Goal: Task Accomplishment & Management: Use online tool/utility

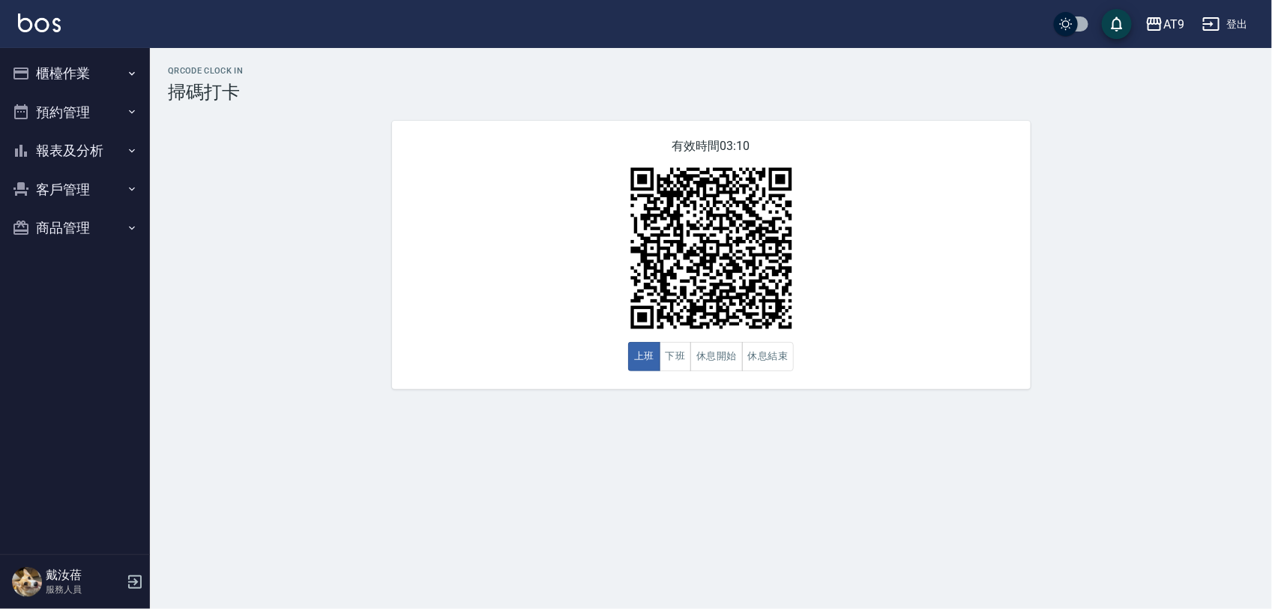
drag, startPoint x: 0, startPoint y: 0, endPoint x: 1088, endPoint y: 398, distance: 1158.1
click at [1087, 399] on div "QRcode Clock In 掃碼打卡 有效時間 03:10 上班 下班 休息開始 休息結束" at bounding box center [711, 227] width 1122 height 359
click at [305, 238] on div "QRcode Clock In 掃碼打卡 有效時間 03:09 上班 下班 休息開始 休息結束" at bounding box center [711, 227] width 1122 height 323
click at [58, 84] on button "櫃檯作業" at bounding box center [75, 73] width 138 height 39
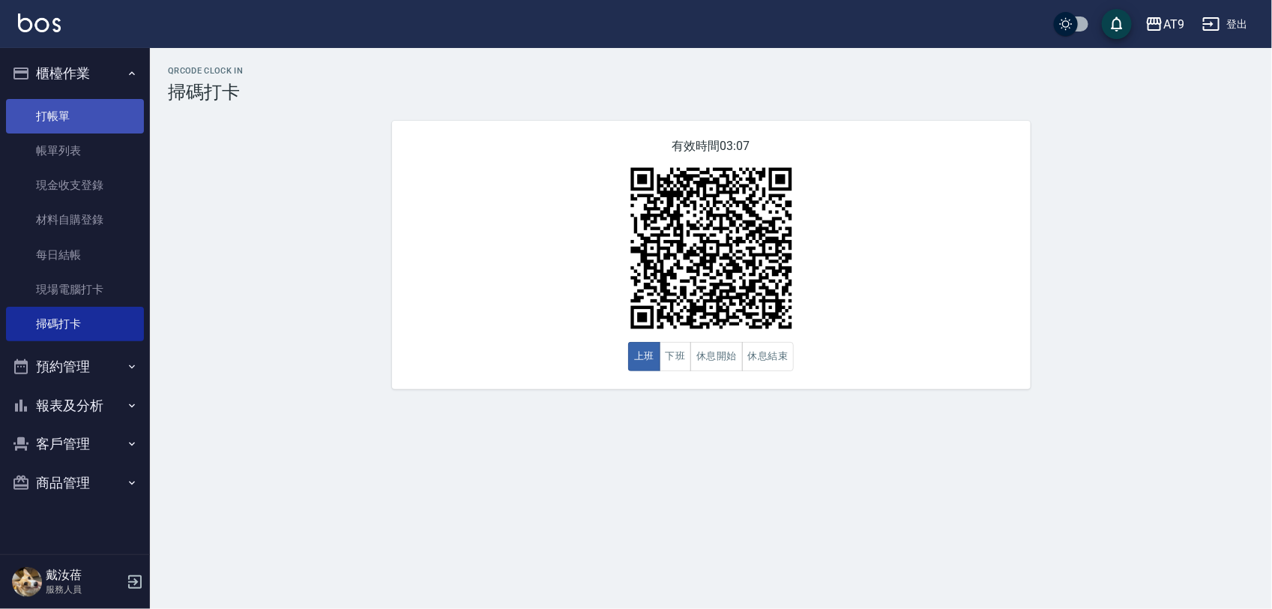
click at [80, 103] on link "打帳單" at bounding box center [75, 116] width 138 height 34
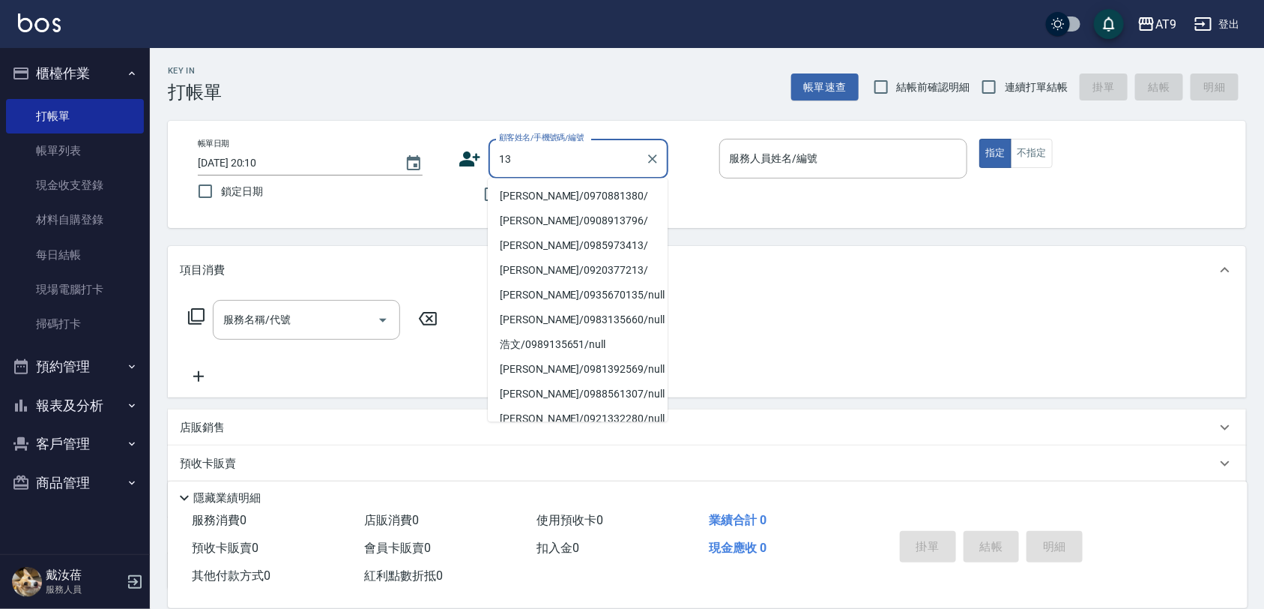
type input "1"
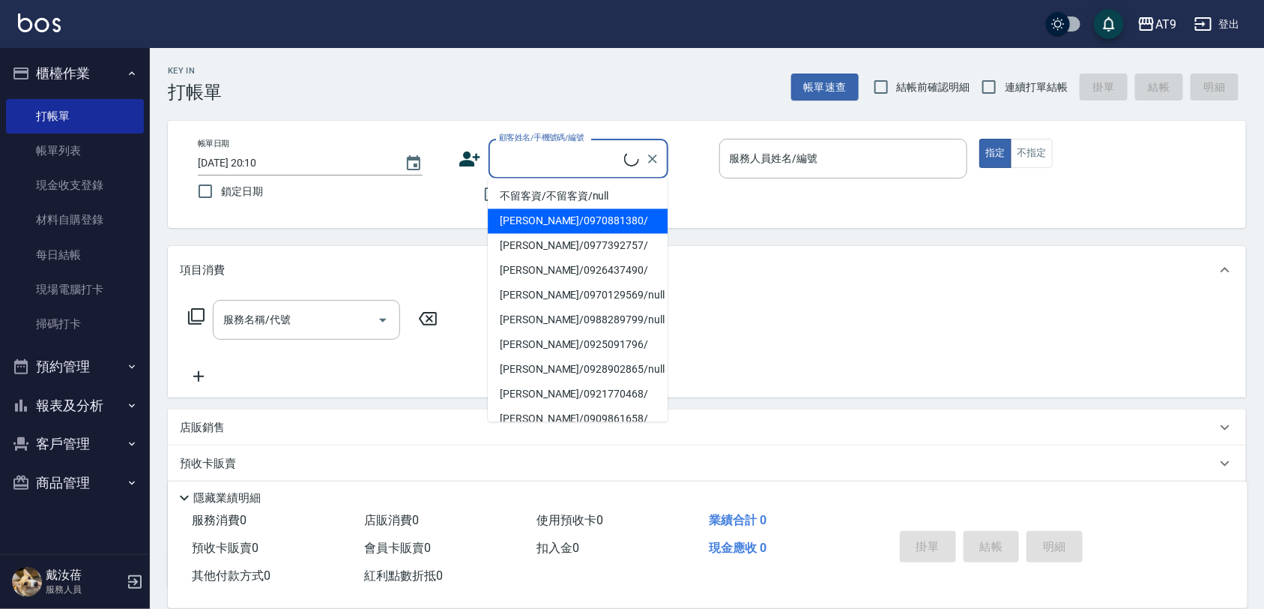
click at [463, 190] on div "不留客資" at bounding box center [564, 193] width 210 height 31
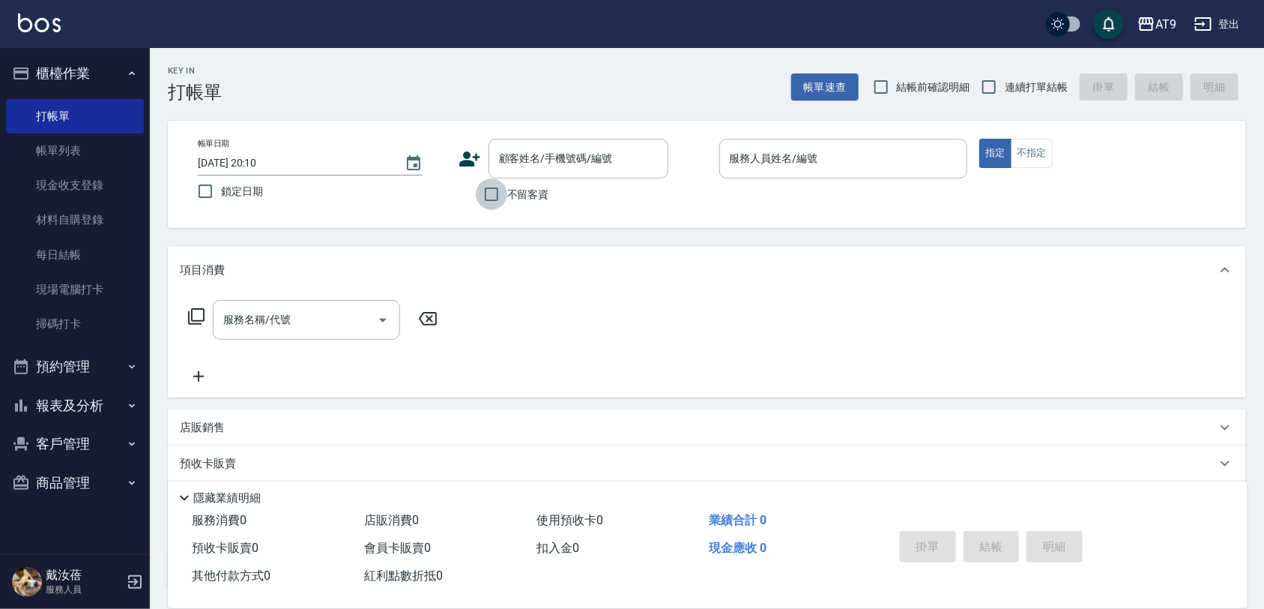
click at [485, 196] on input "不留客資" at bounding box center [491, 193] width 31 height 31
checkbox input "true"
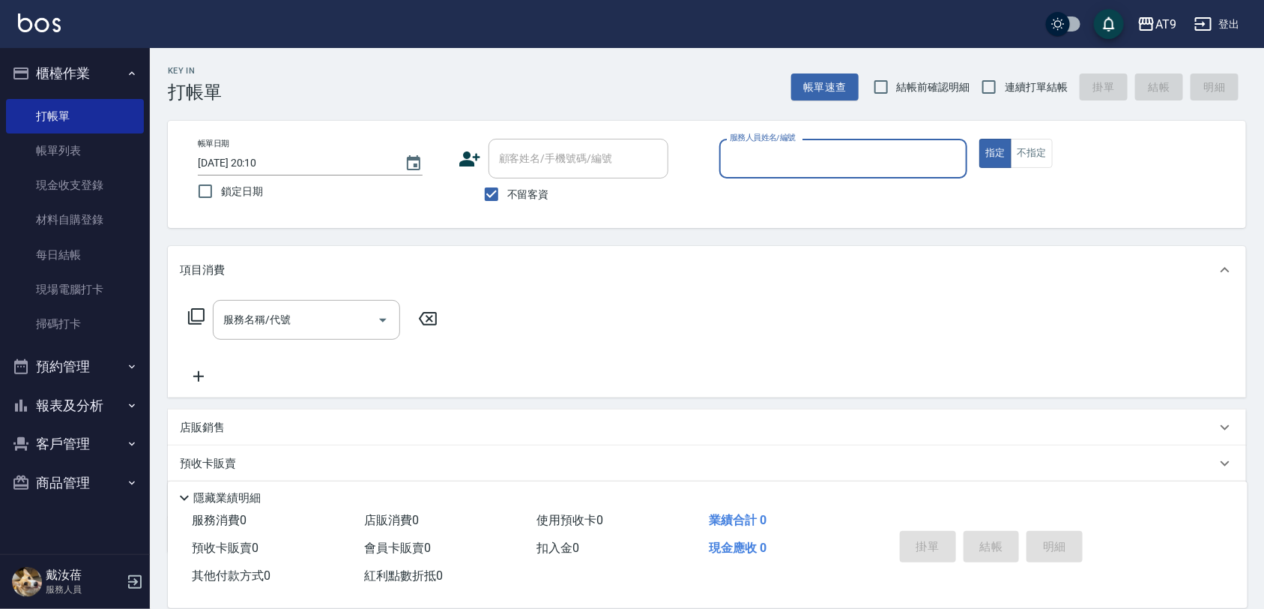
click at [743, 166] on input "服務人員姓名/編號" at bounding box center [843, 158] width 235 height 26
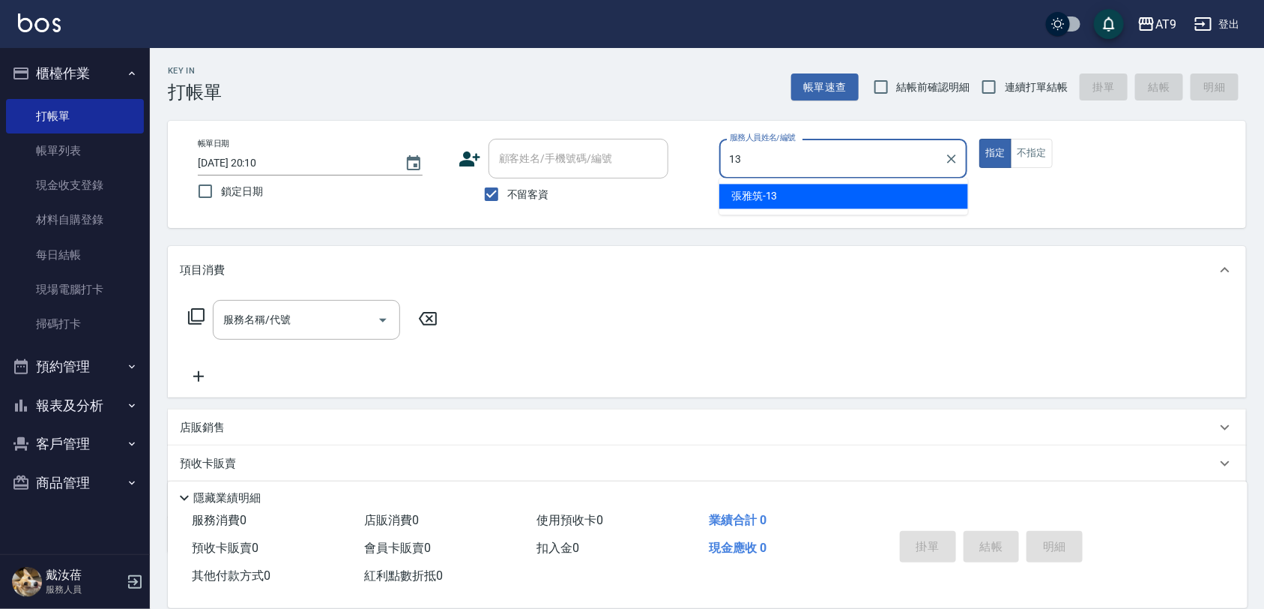
type input "張雅筑-13"
type button "true"
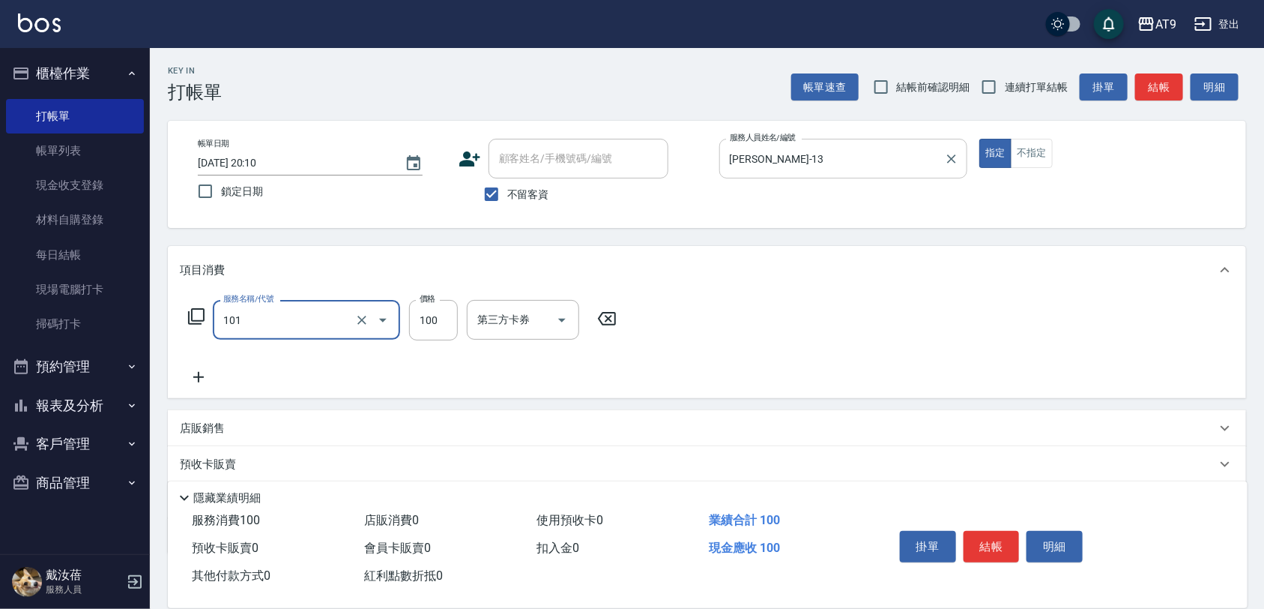
type input "洗髮(101)"
type input "450"
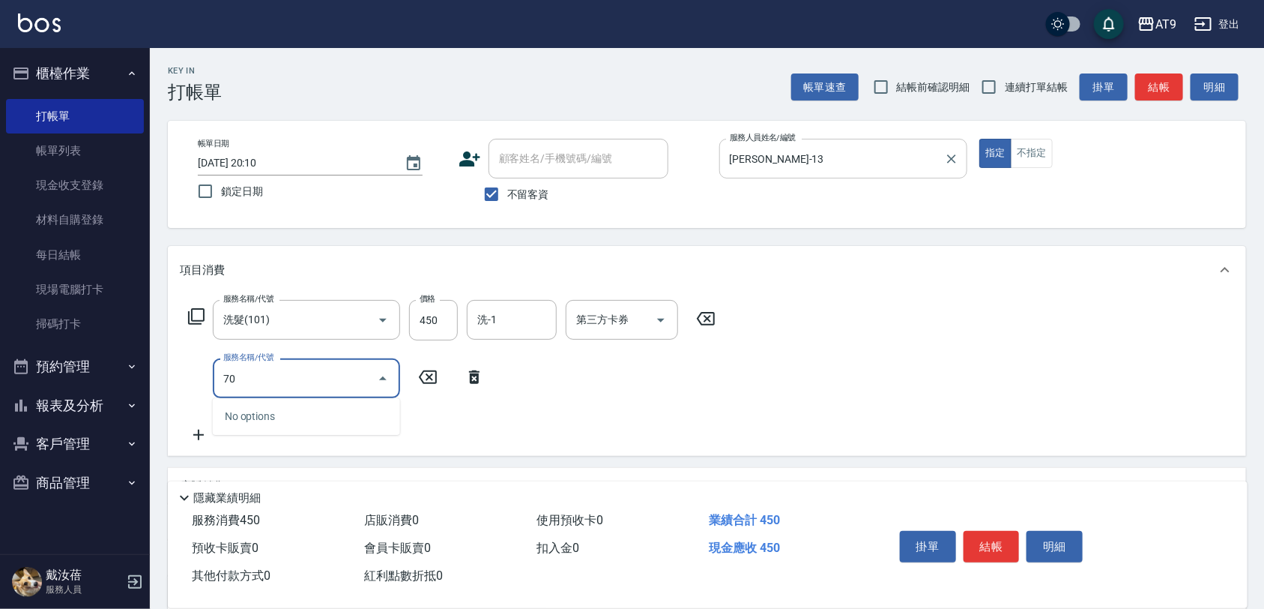
type input "7"
type input "重整(71500)"
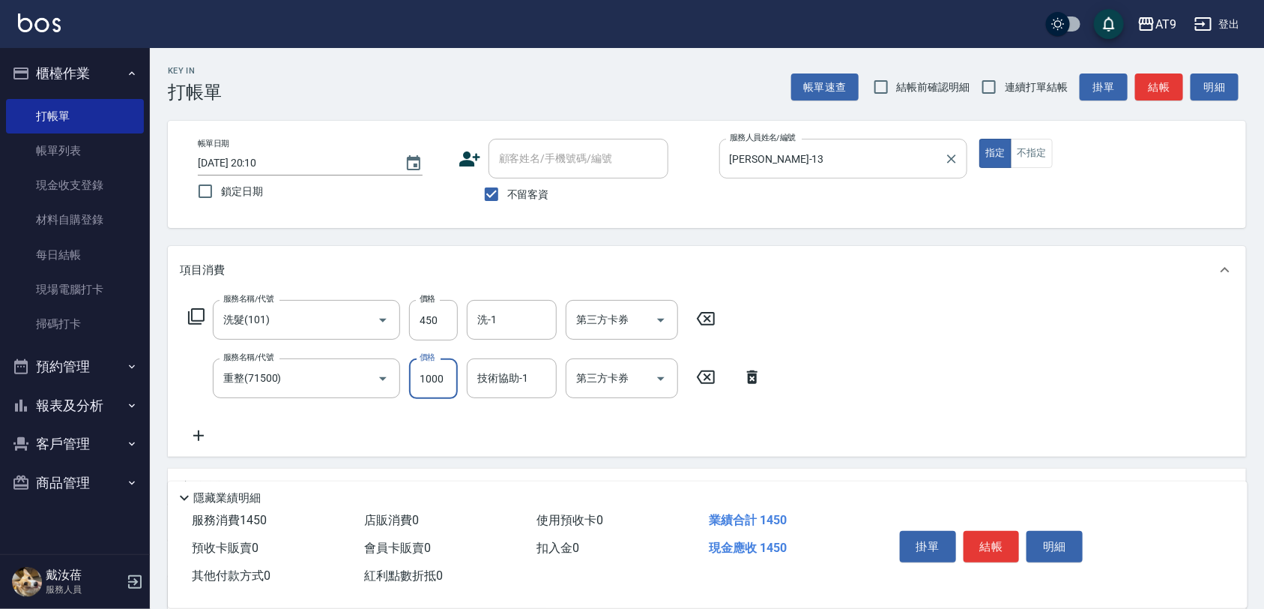
type input "1000"
type input "3"
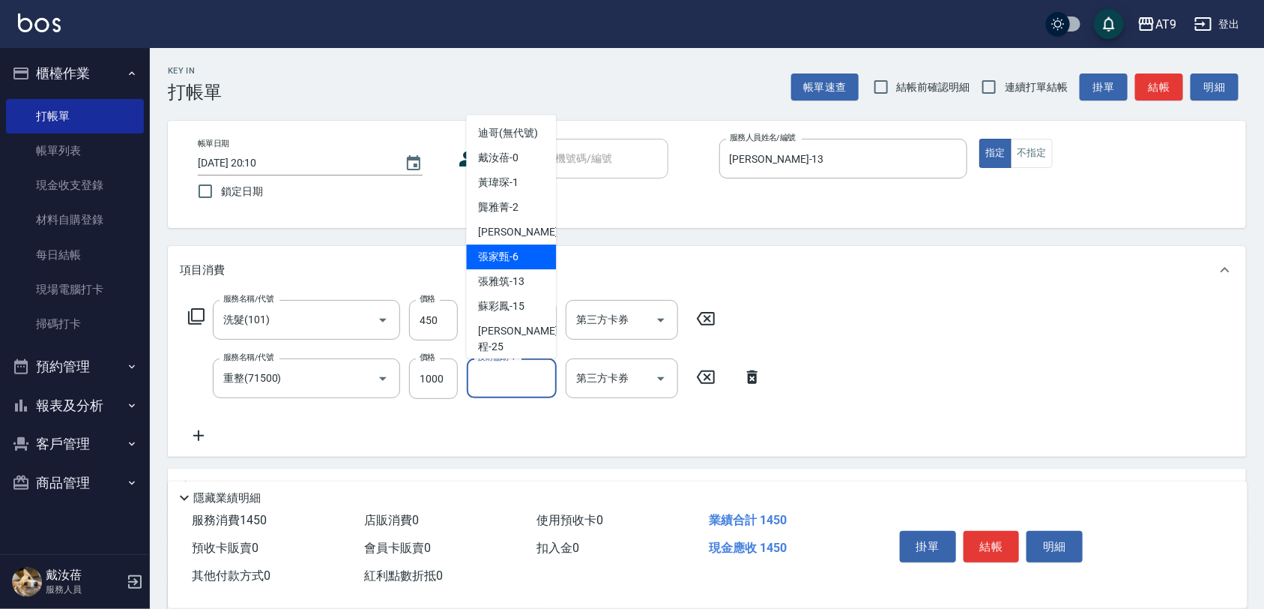
click at [827, 252] on div "項目消費" at bounding box center [707, 270] width 1079 height 48
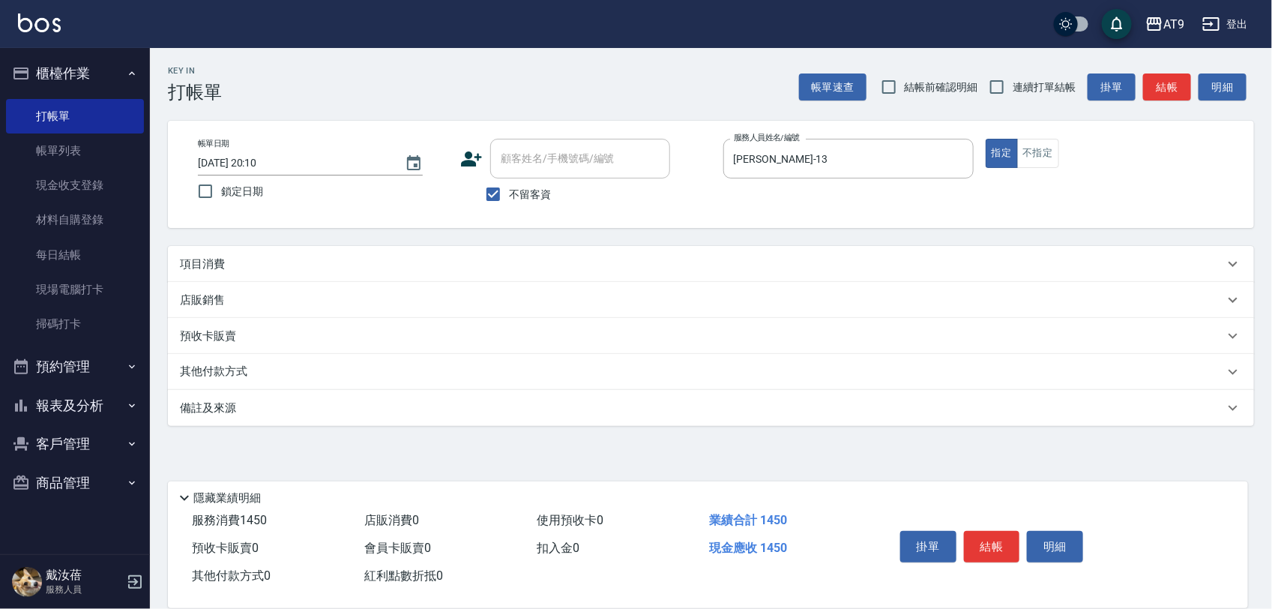
click at [499, 257] on div "項目消費" at bounding box center [702, 264] width 1044 height 16
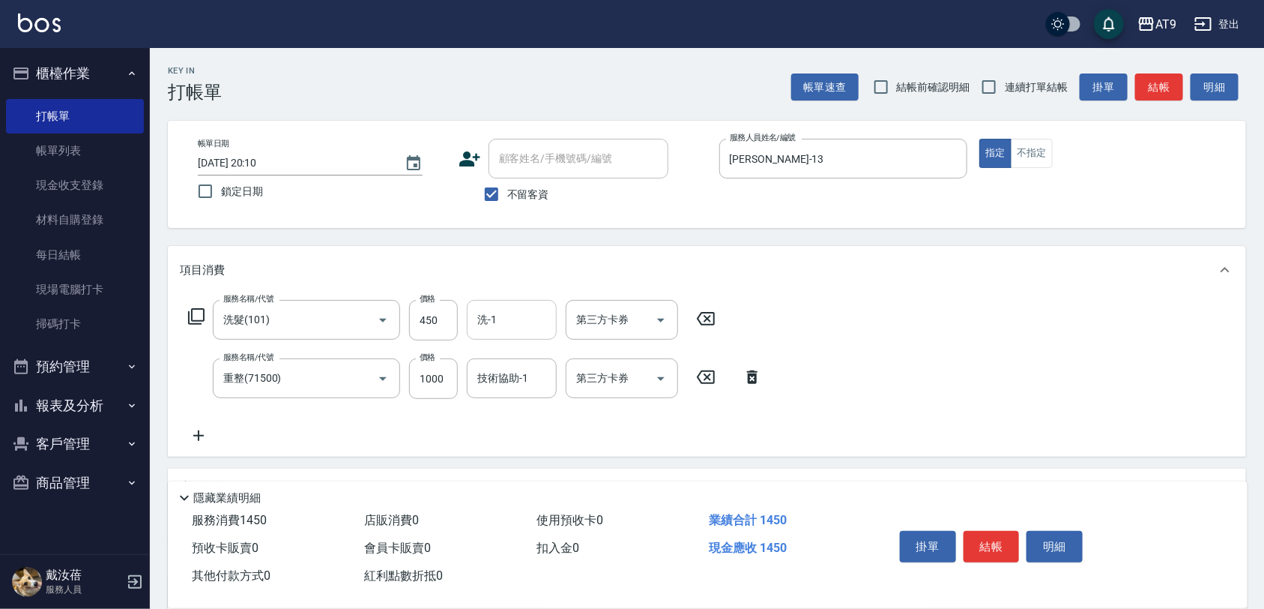
click at [534, 319] on input "洗-1" at bounding box center [512, 320] width 76 height 26
type input "邱靖淳-35"
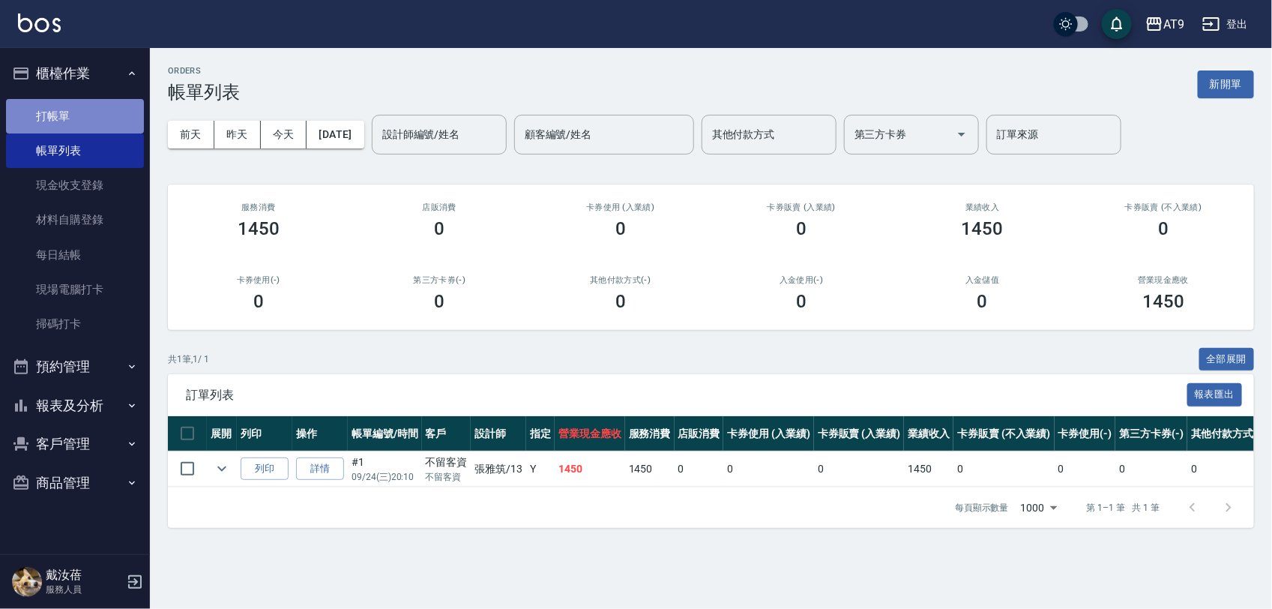
click at [66, 103] on link "打帳單" at bounding box center [75, 116] width 138 height 34
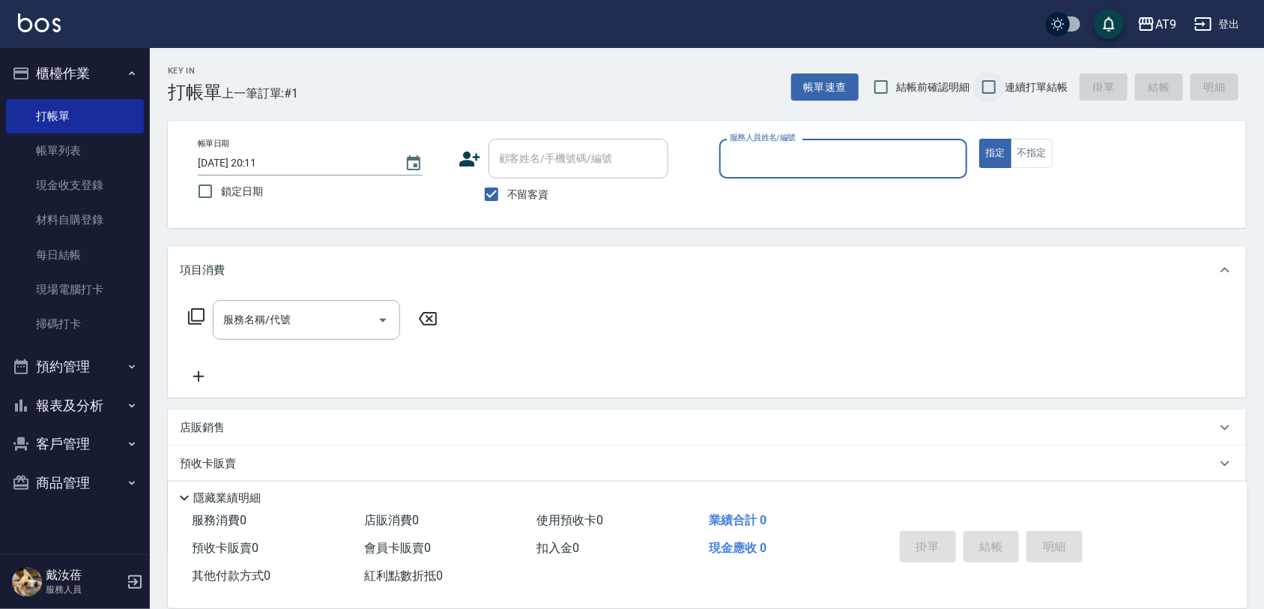
click at [1005, 80] on input "連續打單結帳" at bounding box center [989, 86] width 31 height 31
checkbox input "true"
click at [926, 79] on span "結帳前確認明細" at bounding box center [933, 87] width 73 height 16
click at [897, 79] on input "結帳前確認明細" at bounding box center [881, 86] width 31 height 31
checkbox input "true"
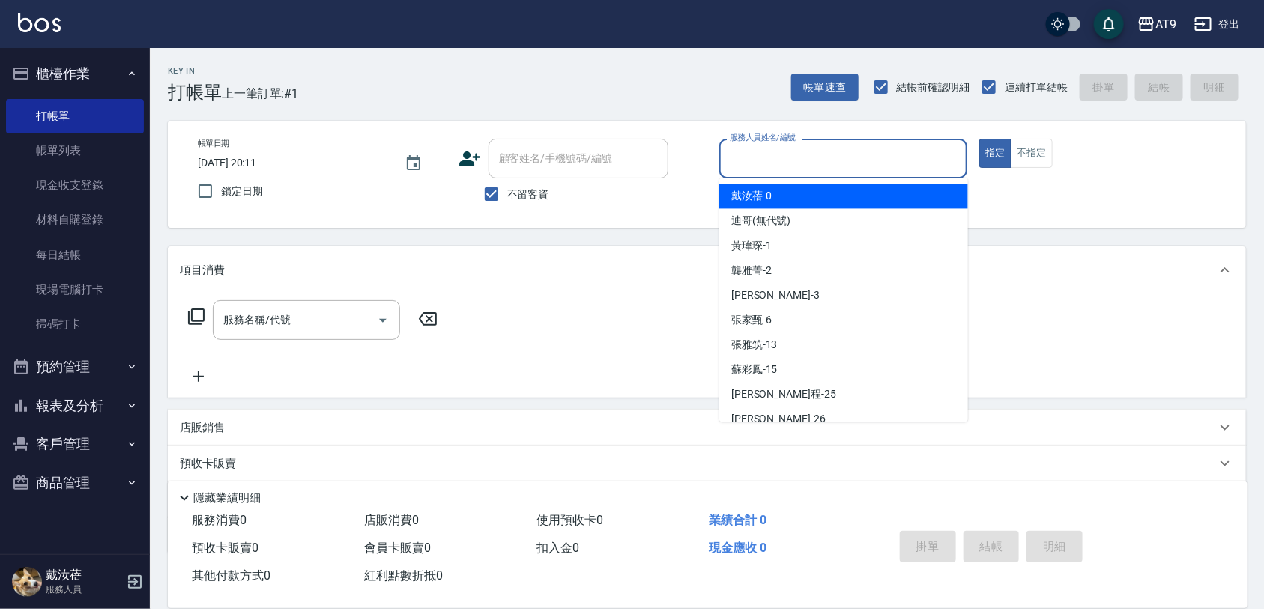
click at [744, 165] on input "服務人員姓名/編號" at bounding box center [843, 158] width 235 height 26
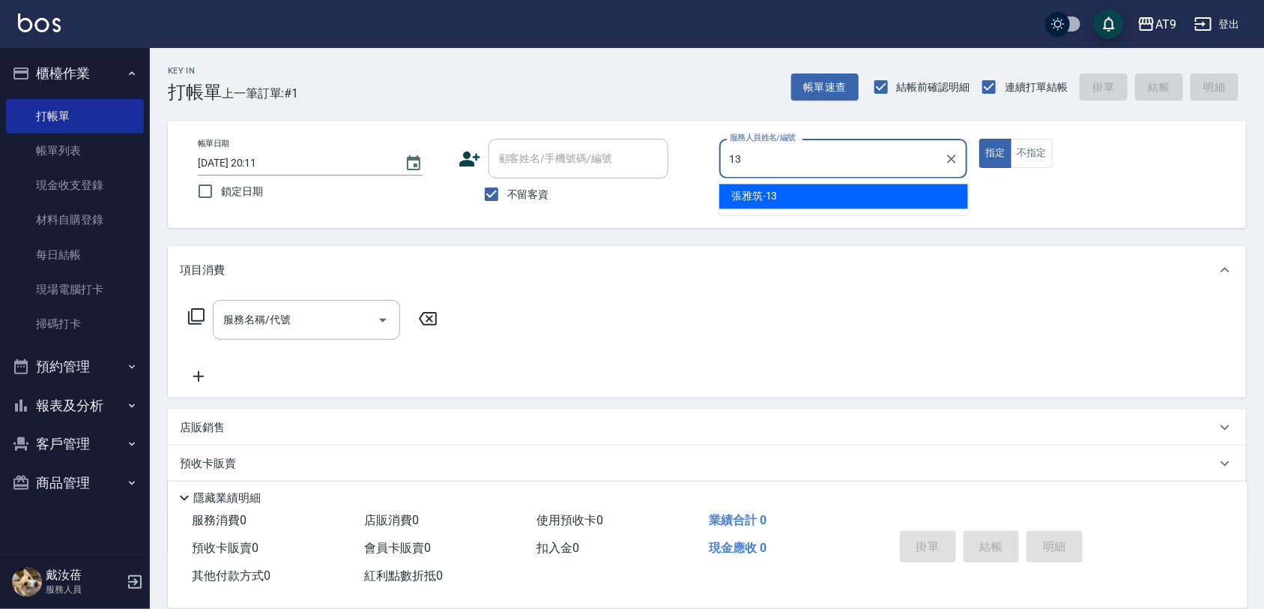
type input "張雅筑-13"
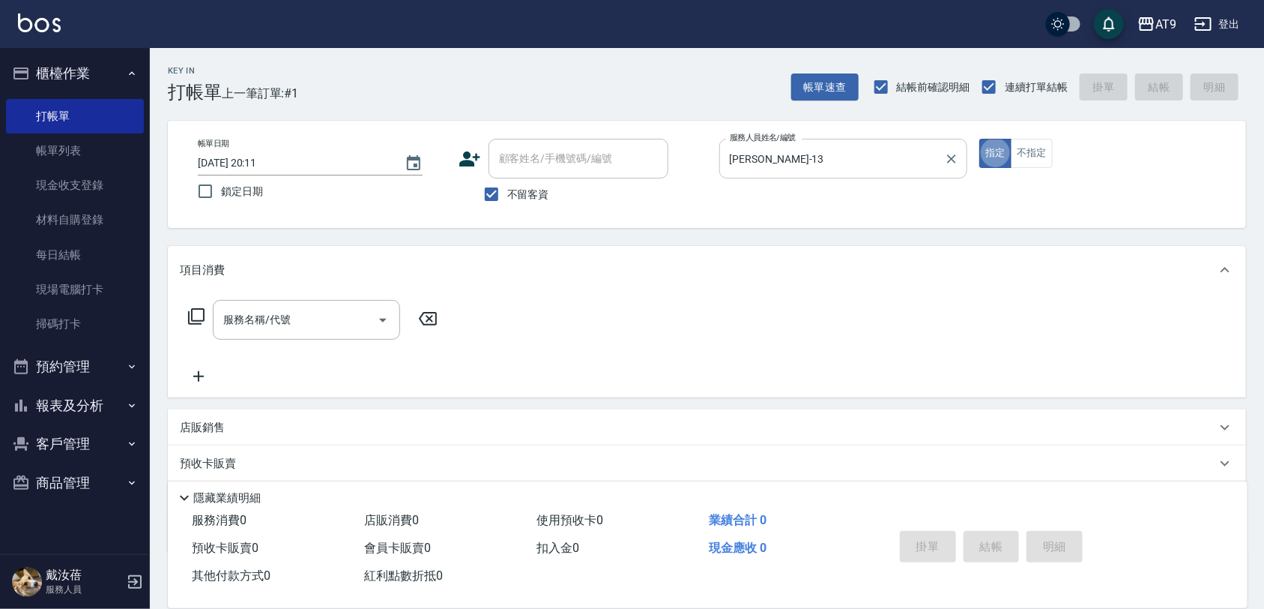
type button "true"
type input "0"
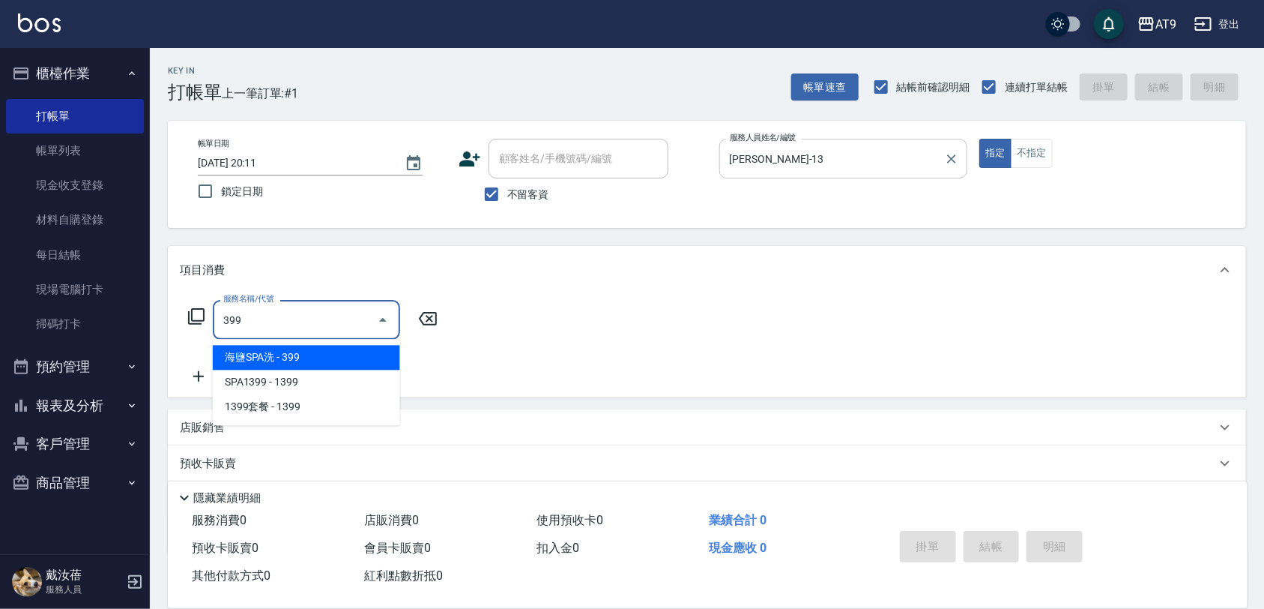
type input "海鹽SPA洗(399)"
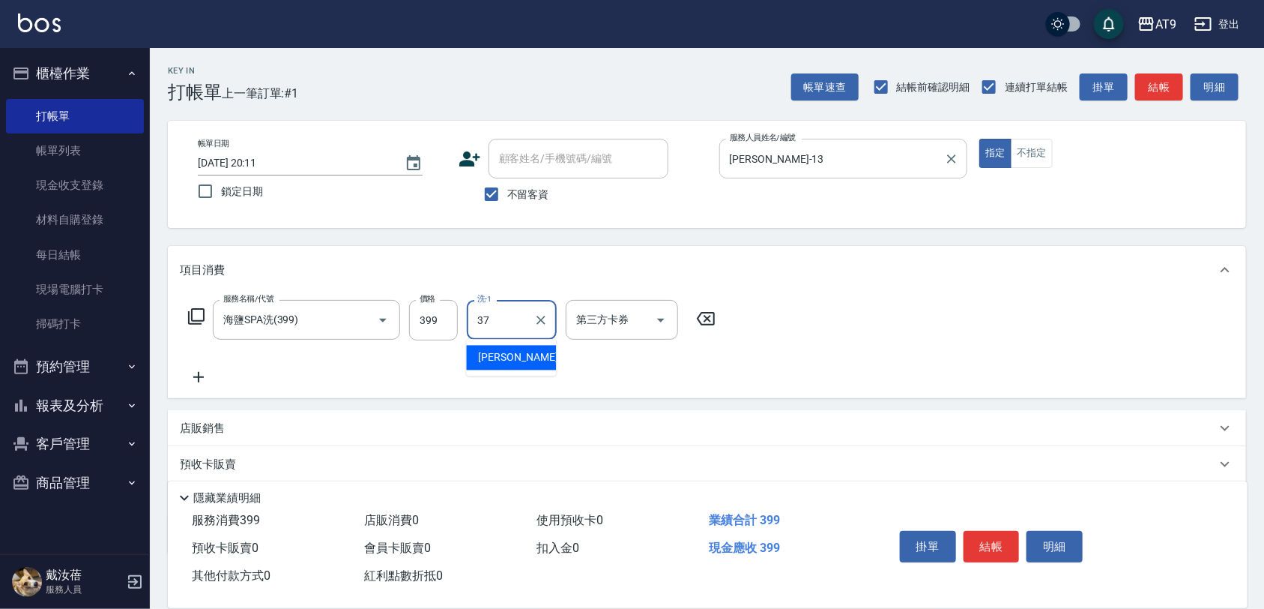
type input "林智慧-37"
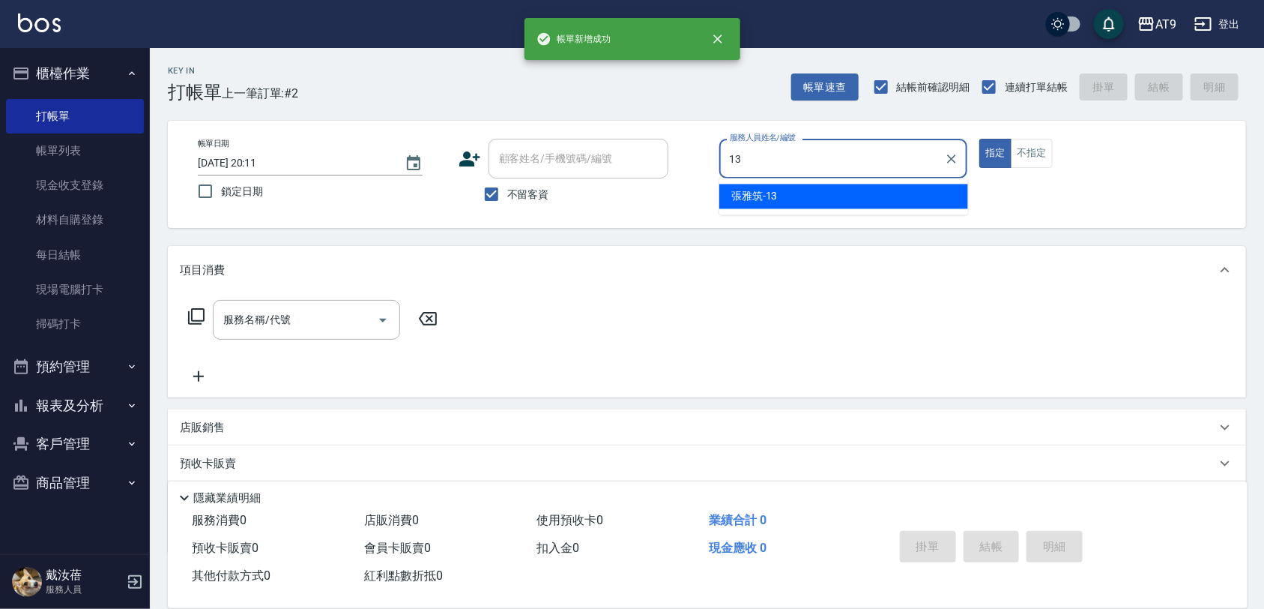
type input "張雅筑-13"
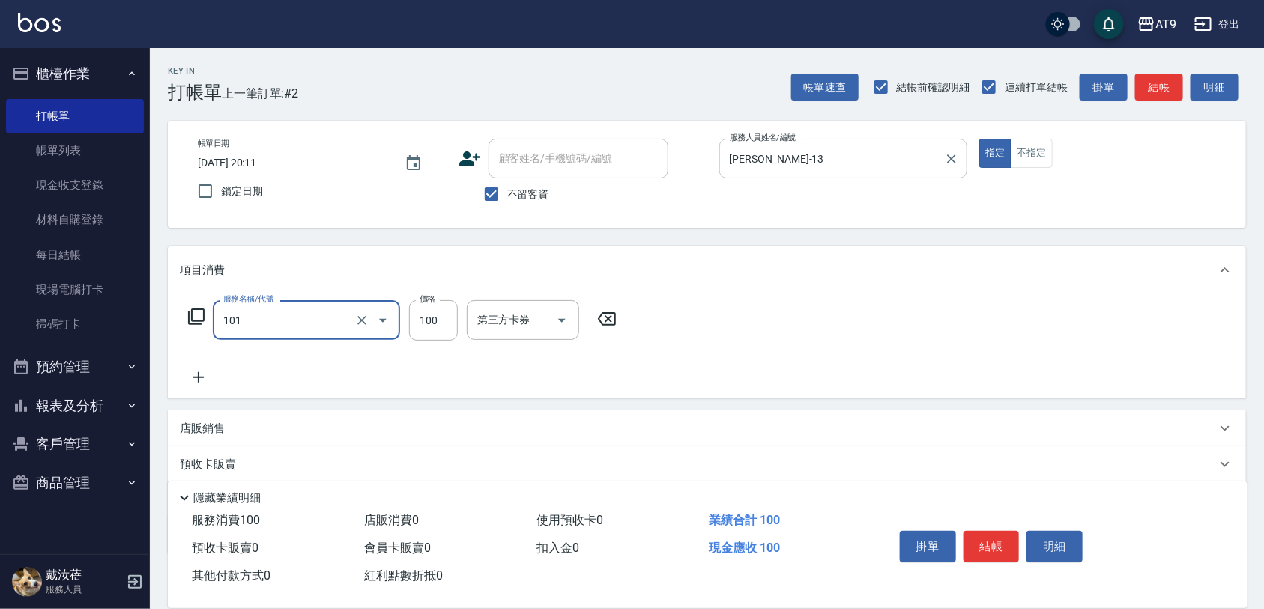
type input "洗髮(101)"
type input "300"
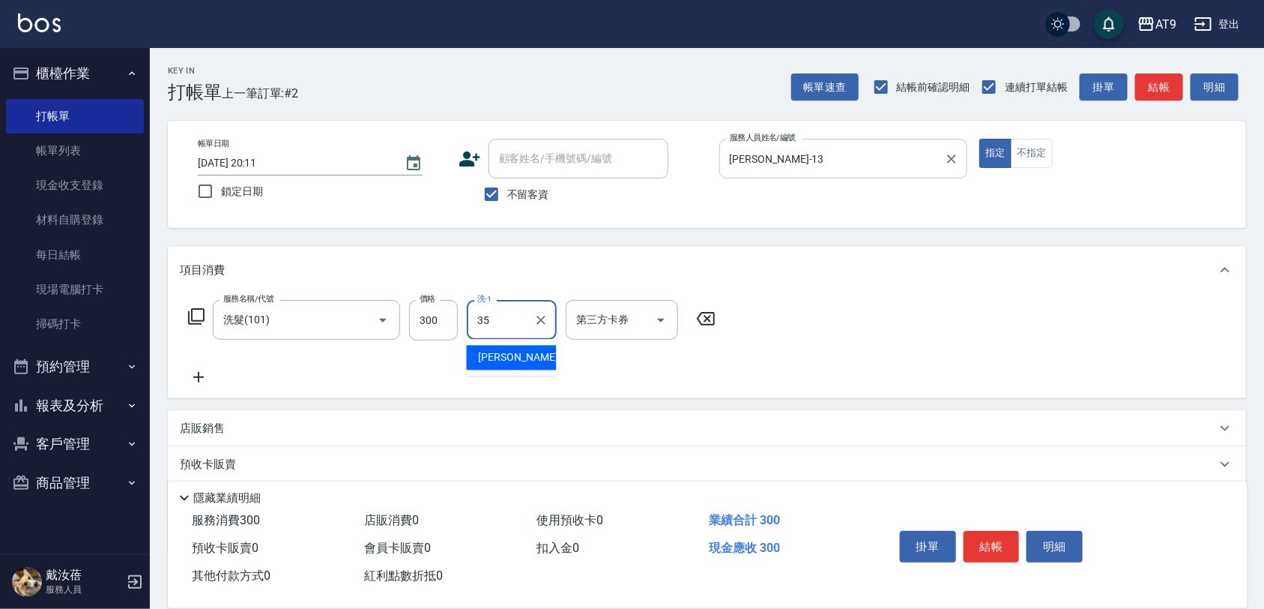
type input "邱靖淳-35"
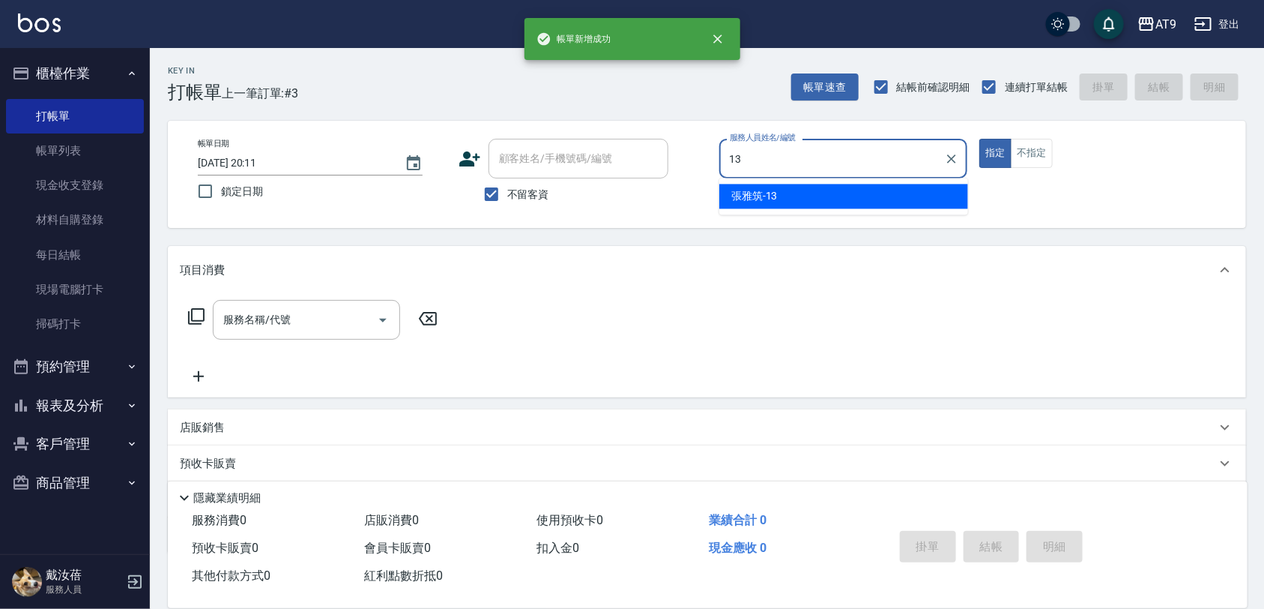
type input "張雅筑-13"
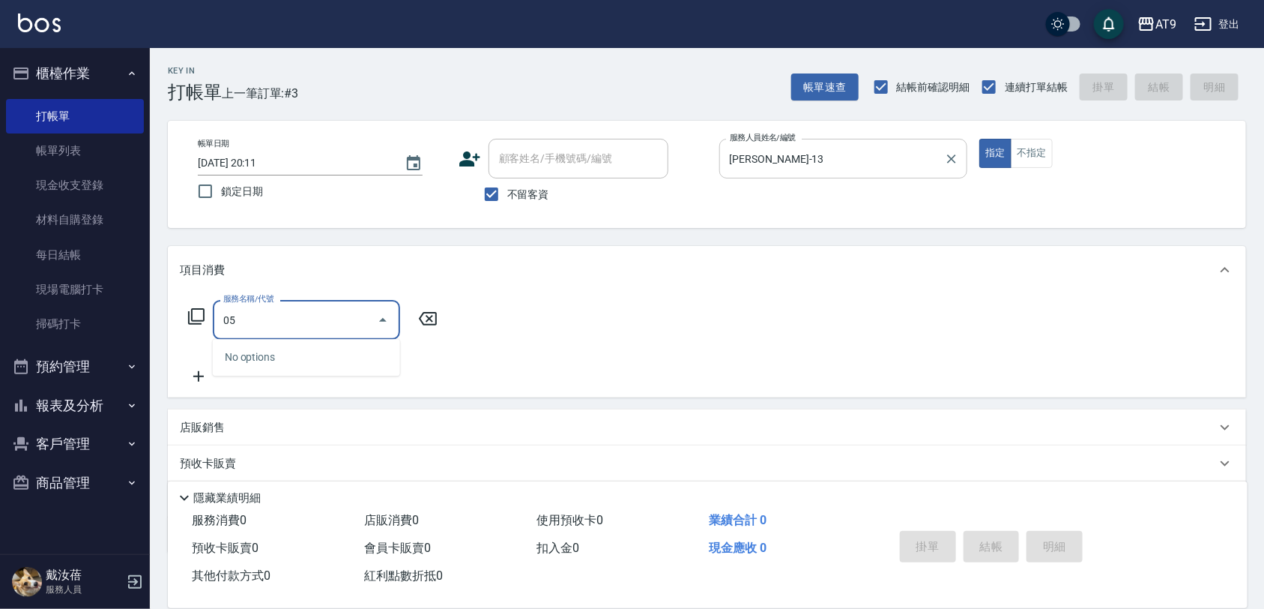
type input "0"
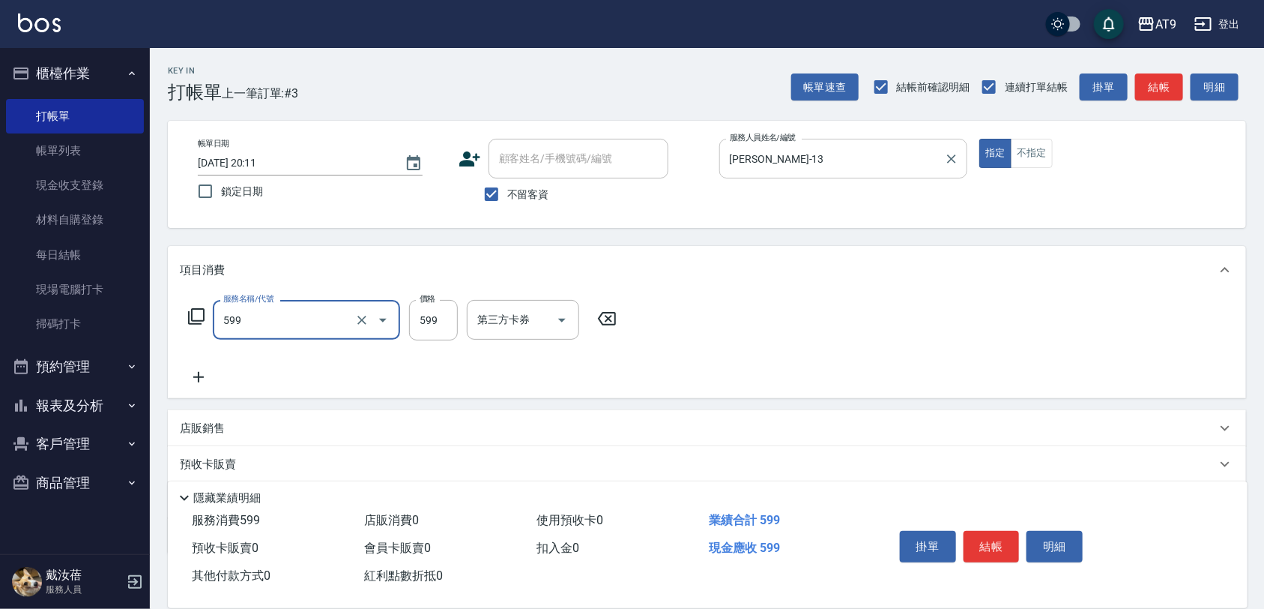
type input "小麥去角質(599)"
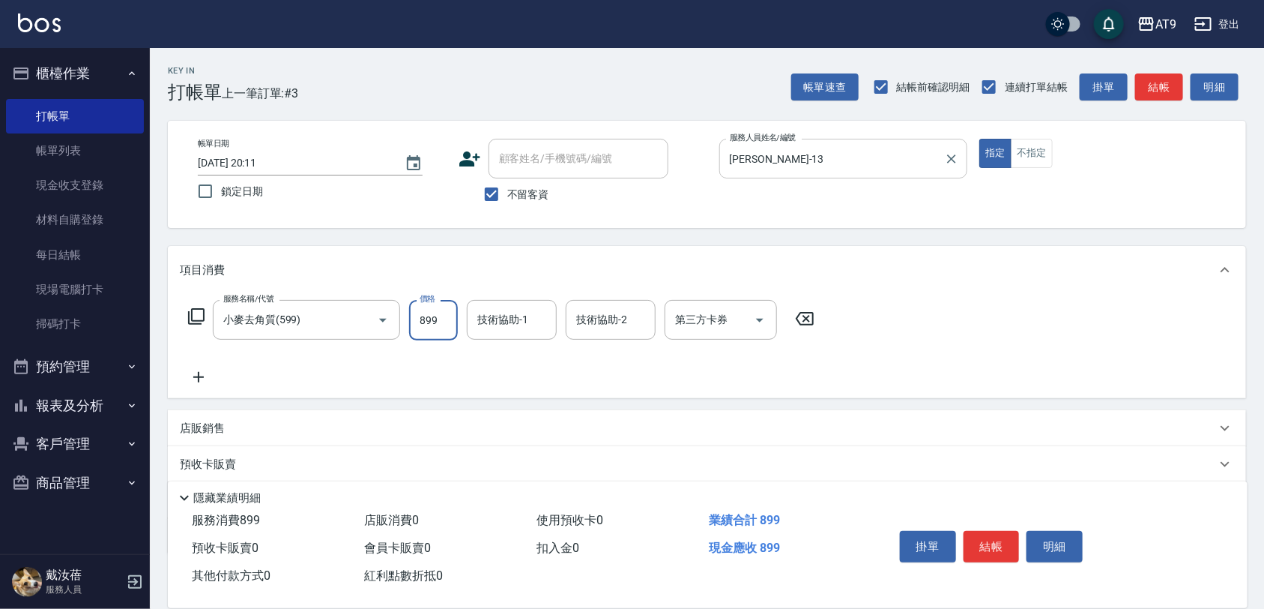
type input "899"
type input "1"
type input "邱靖淳-35"
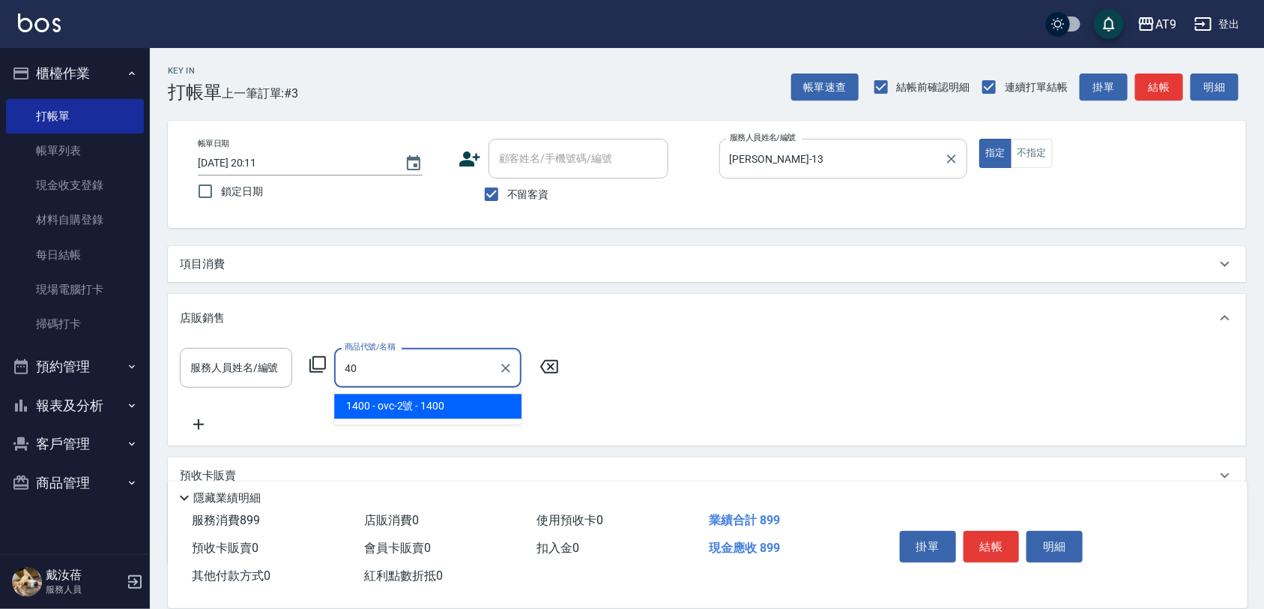
type input "4"
type input "A"
type input "4"
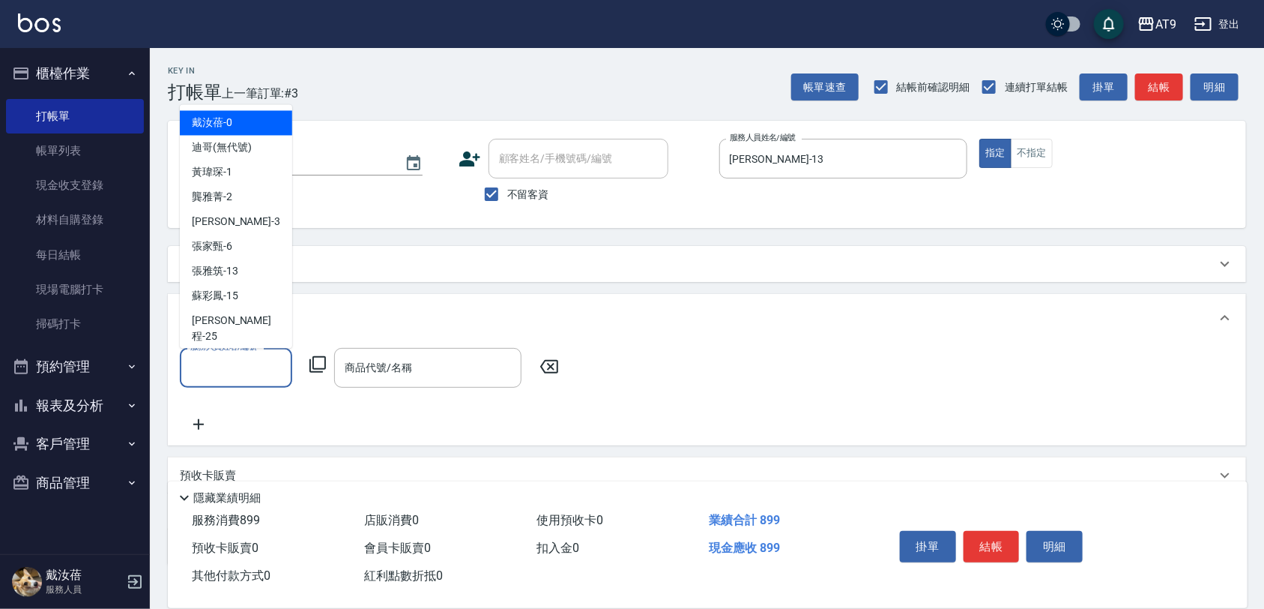
click at [251, 372] on input "服務人員姓名/編號" at bounding box center [236, 368] width 99 height 26
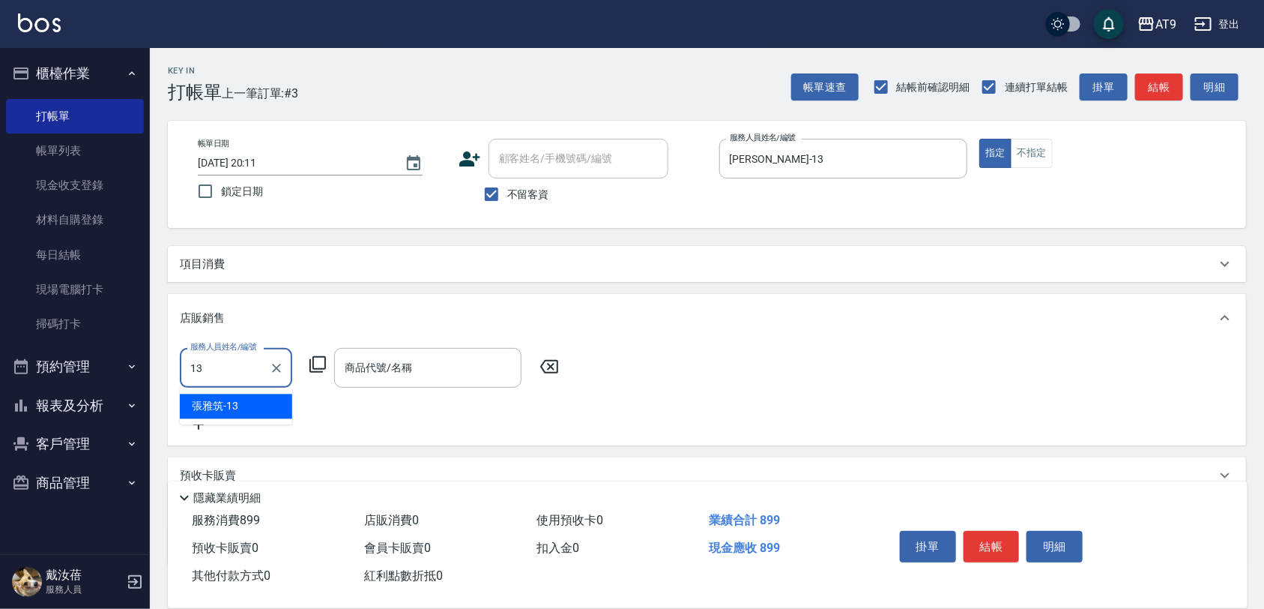
type input "張雅筑-13"
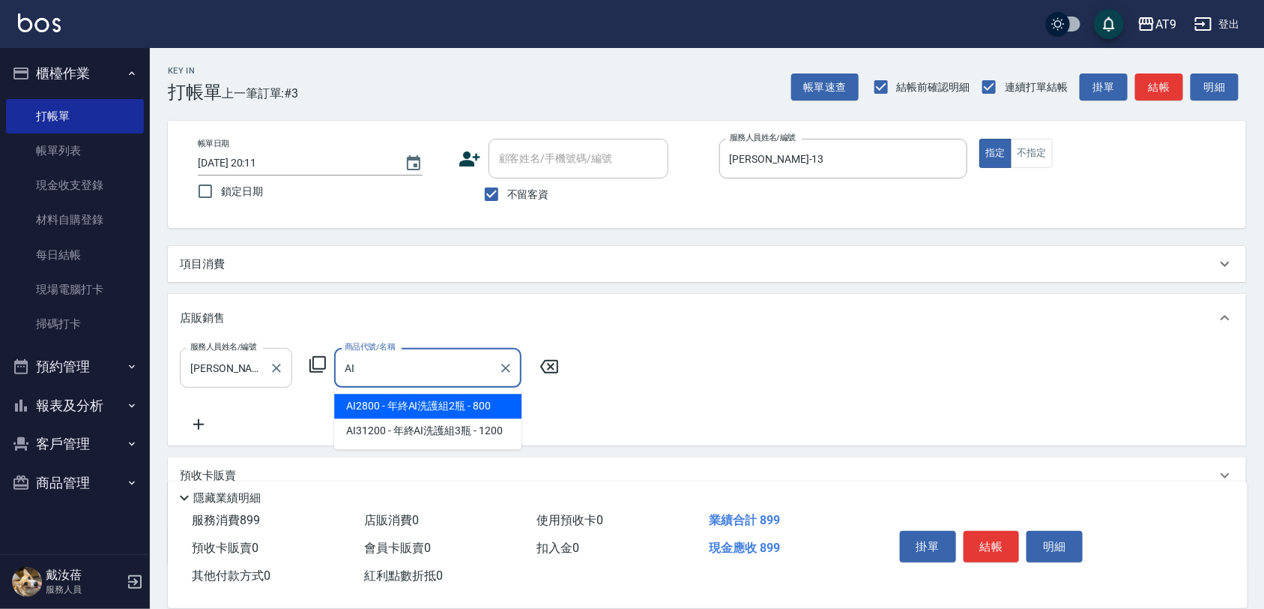
type input "A"
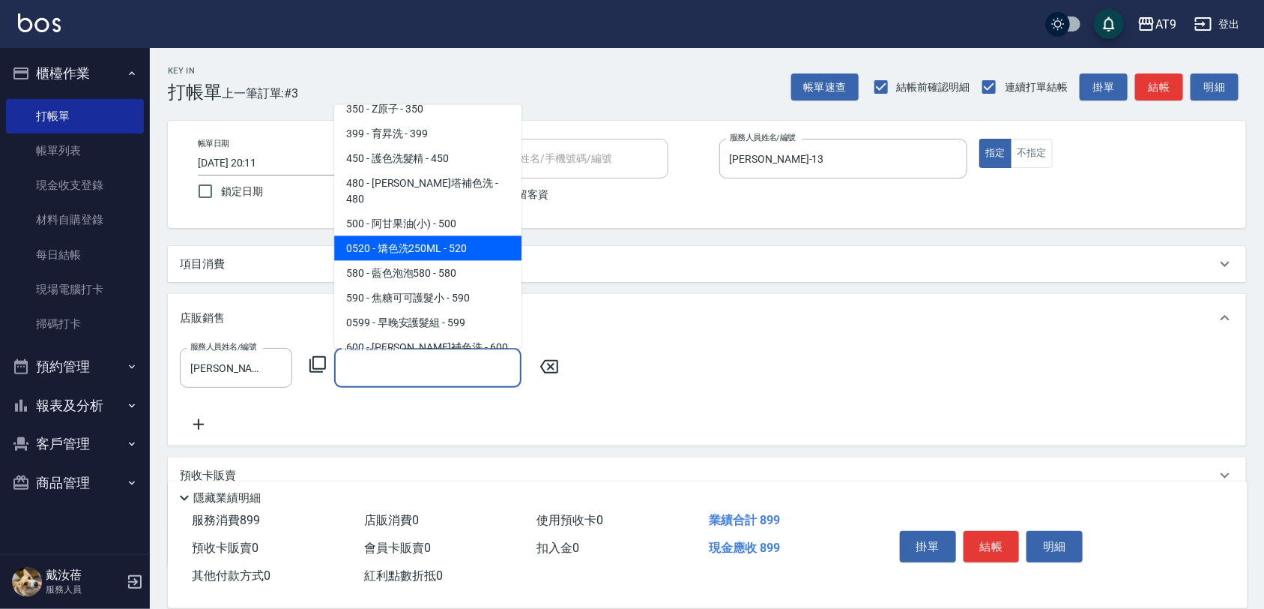
scroll to position [94, 0]
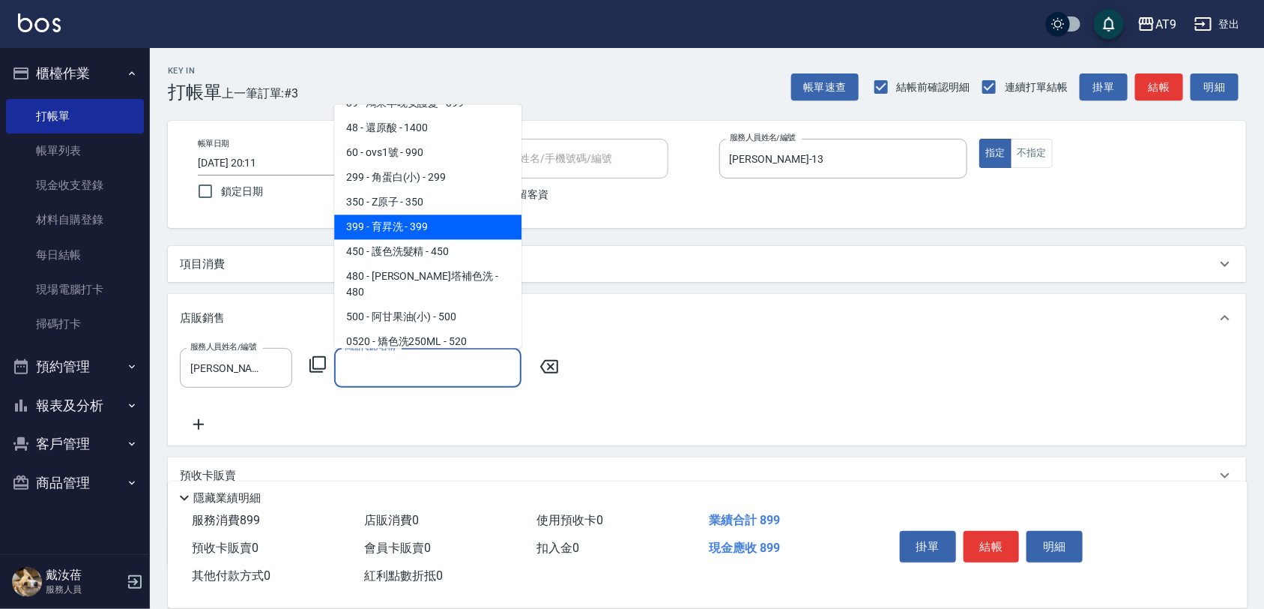
click at [469, 223] on span "399 - 育昇洗 - 399" at bounding box center [427, 227] width 187 height 25
type input "育昇洗"
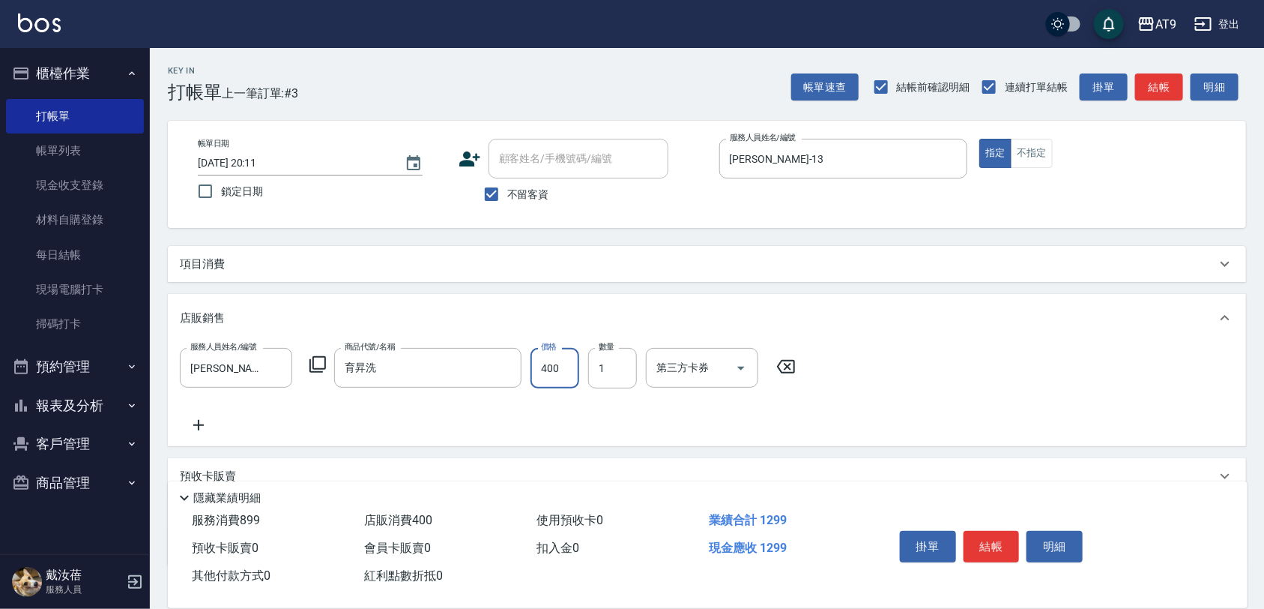
type input "400"
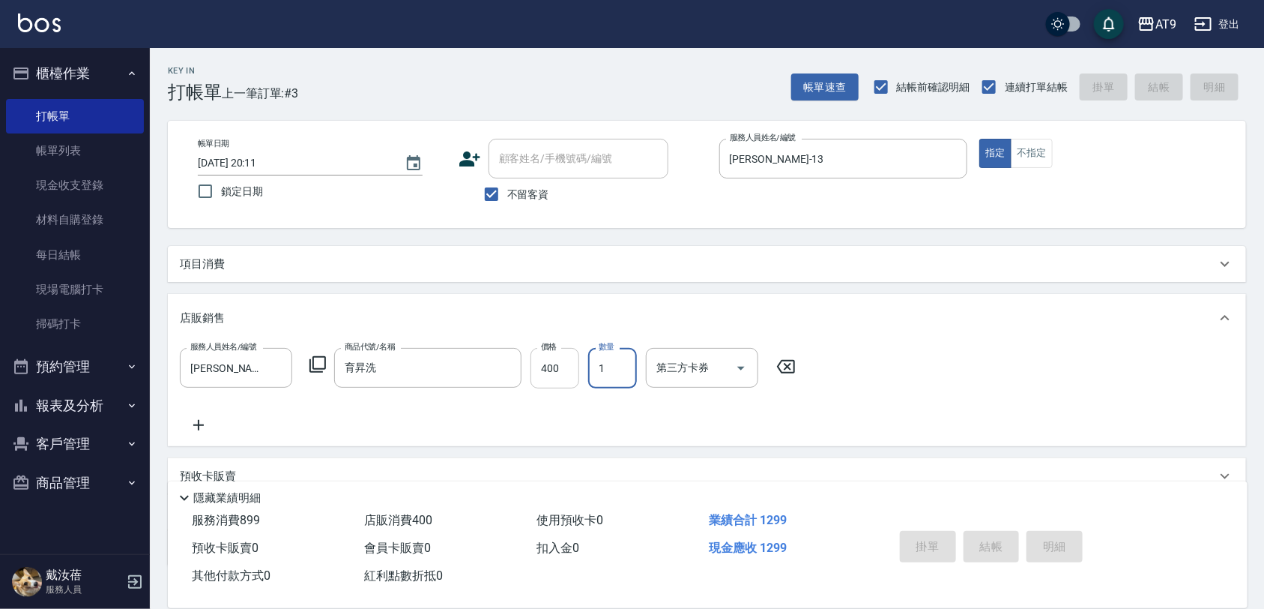
type input "2025/09/24 20:12"
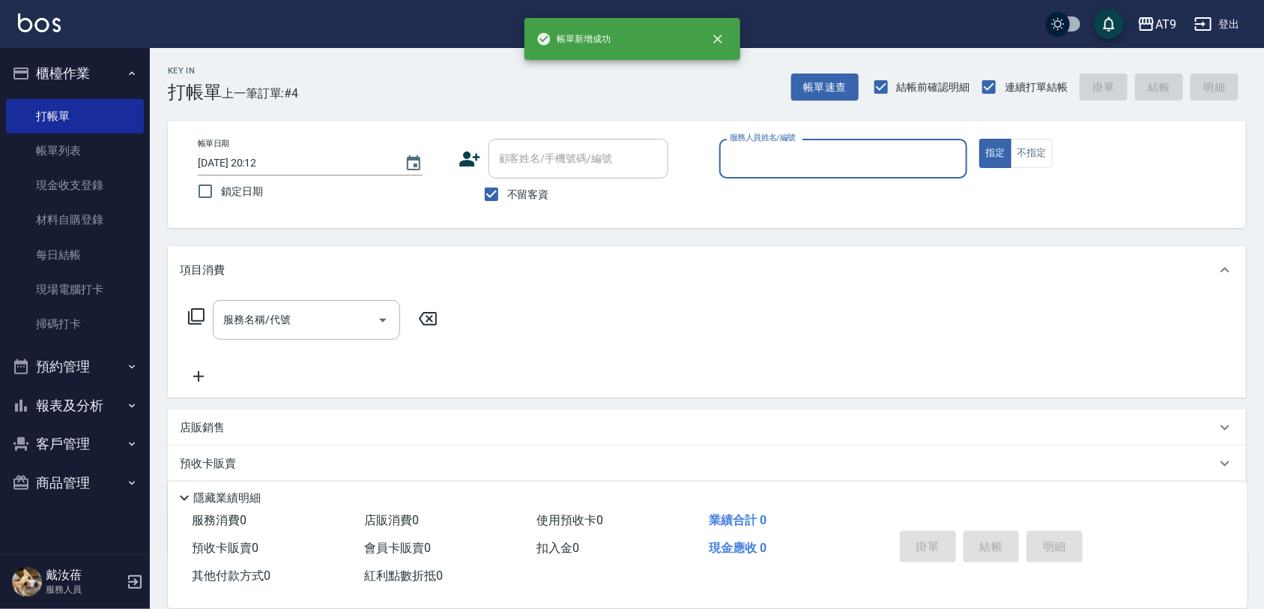
click at [864, 159] on input "服務人員姓名/編號" at bounding box center [843, 158] width 235 height 26
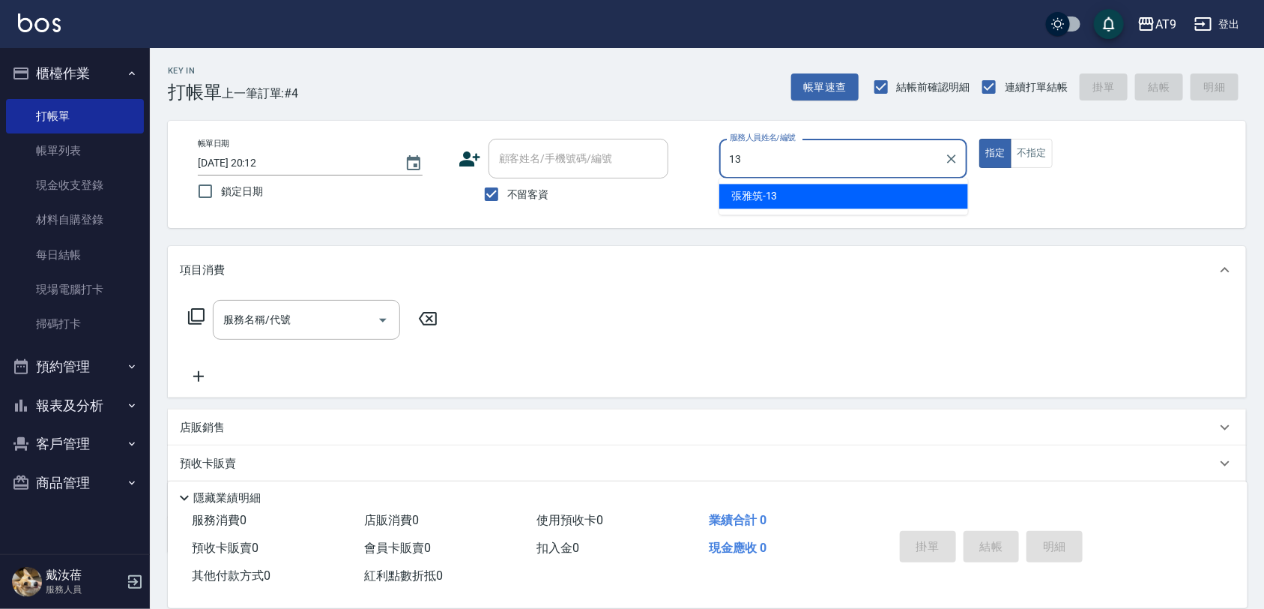
type input "張雅筑-13"
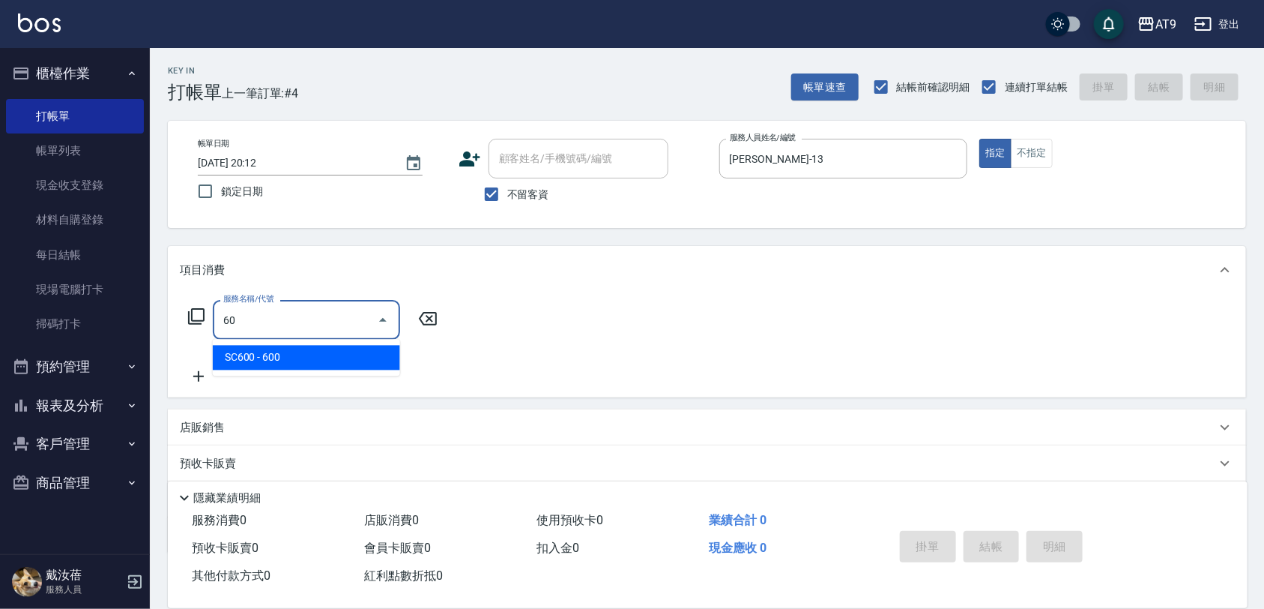
type input "6"
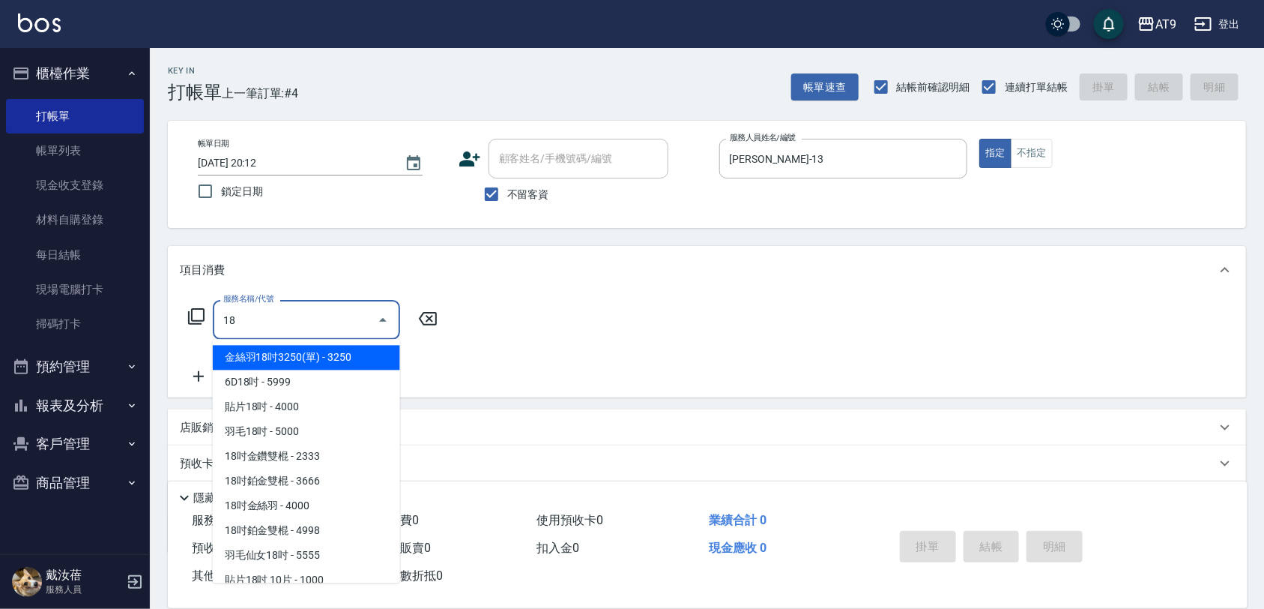
type input "1"
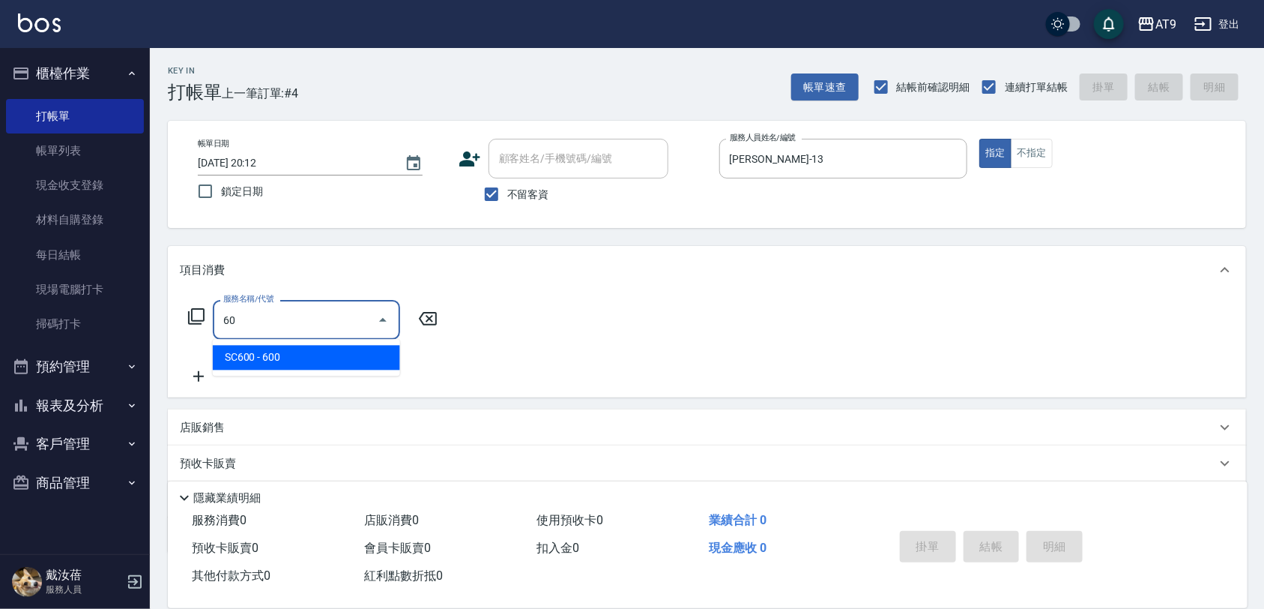
type input "608"
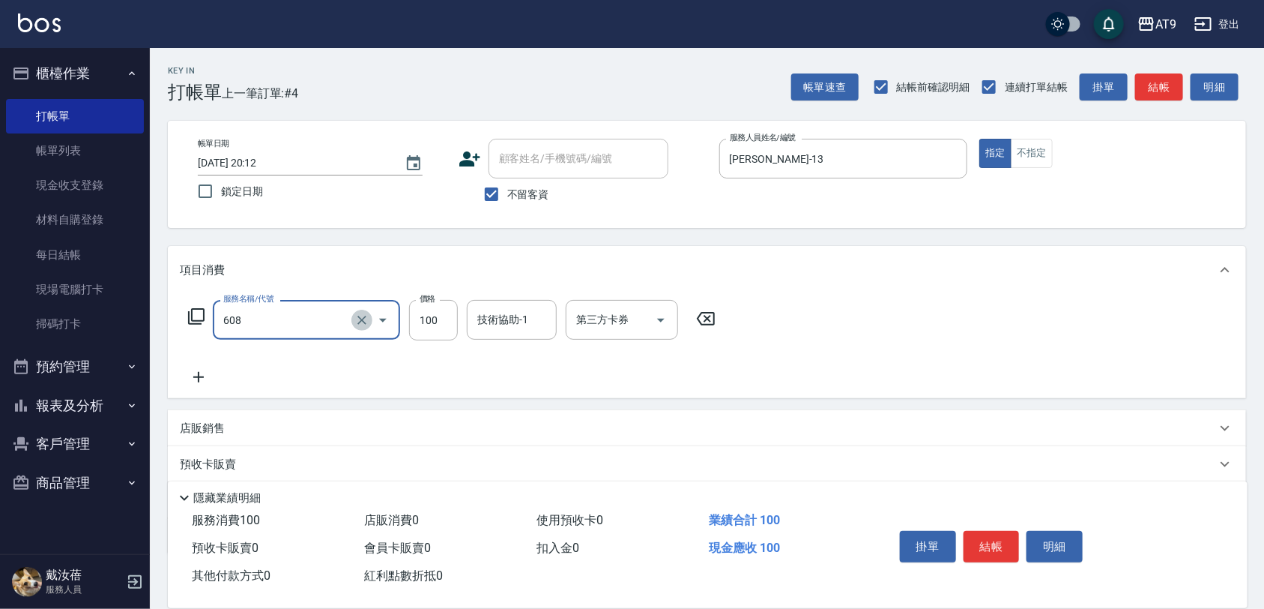
click at [366, 320] on icon "Clear" at bounding box center [362, 320] width 15 height 15
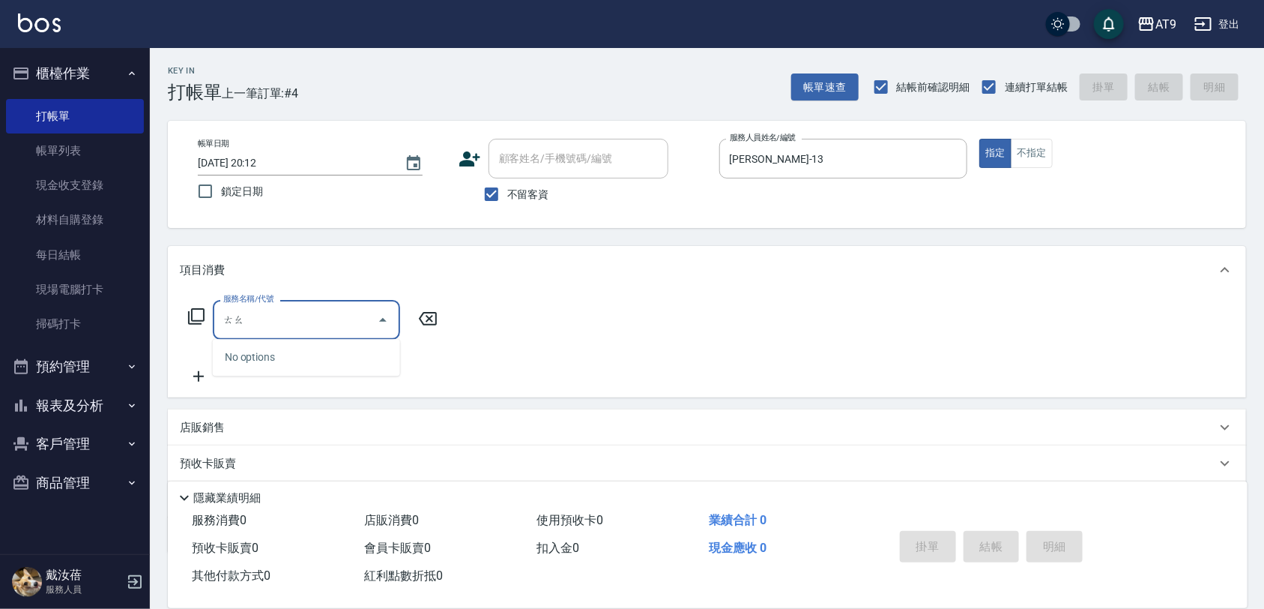
type input "套"
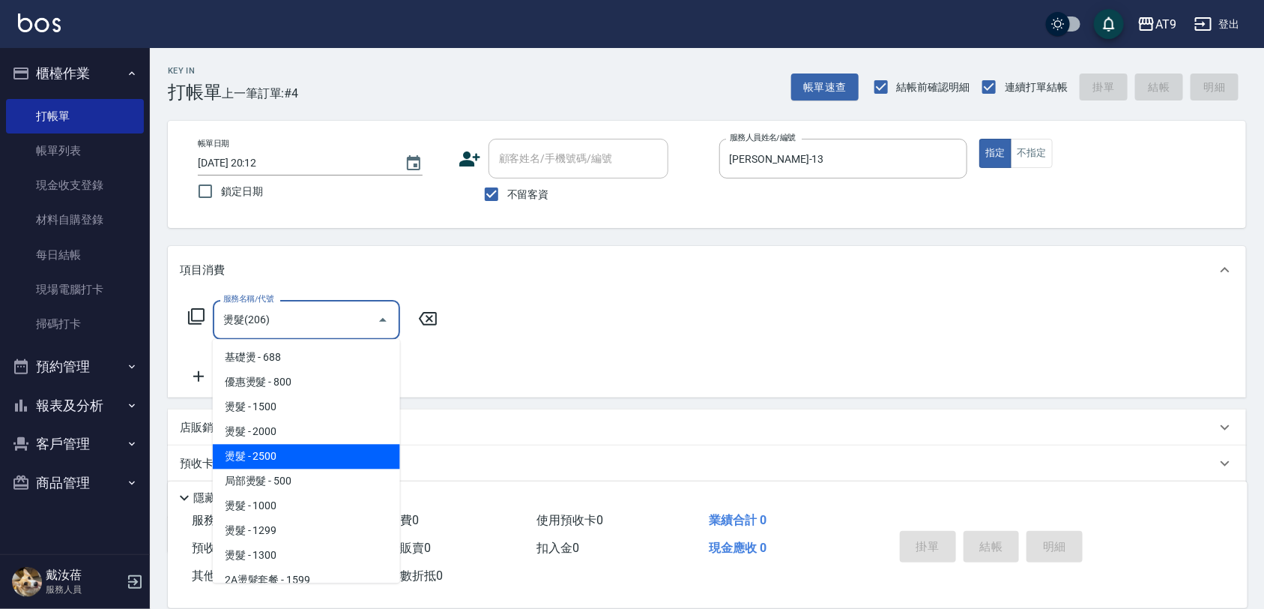
type input "燙髮(206)"
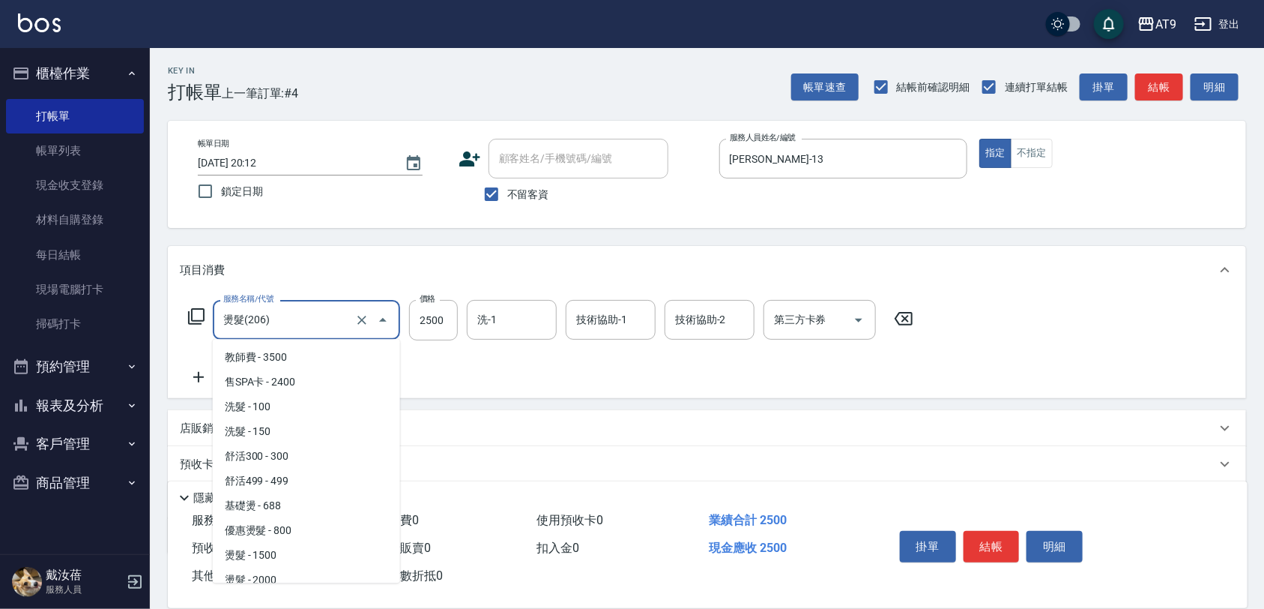
click at [301, 332] on input "燙髮(206)" at bounding box center [286, 320] width 132 height 26
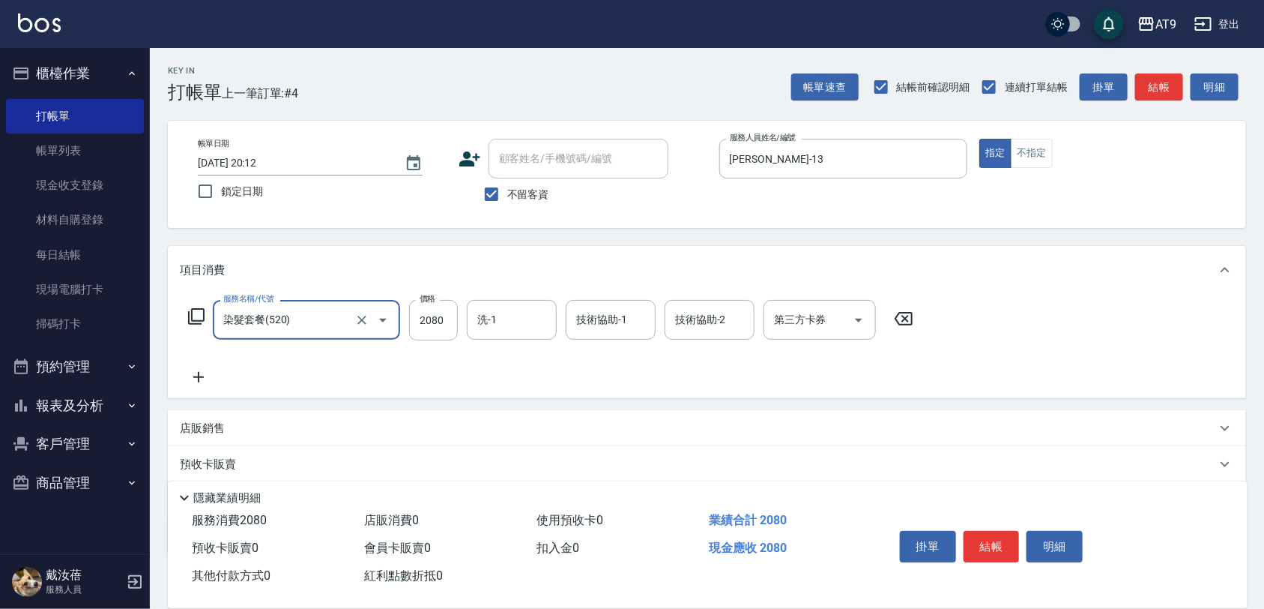
type input "染髮套餐(520)"
type input "2600"
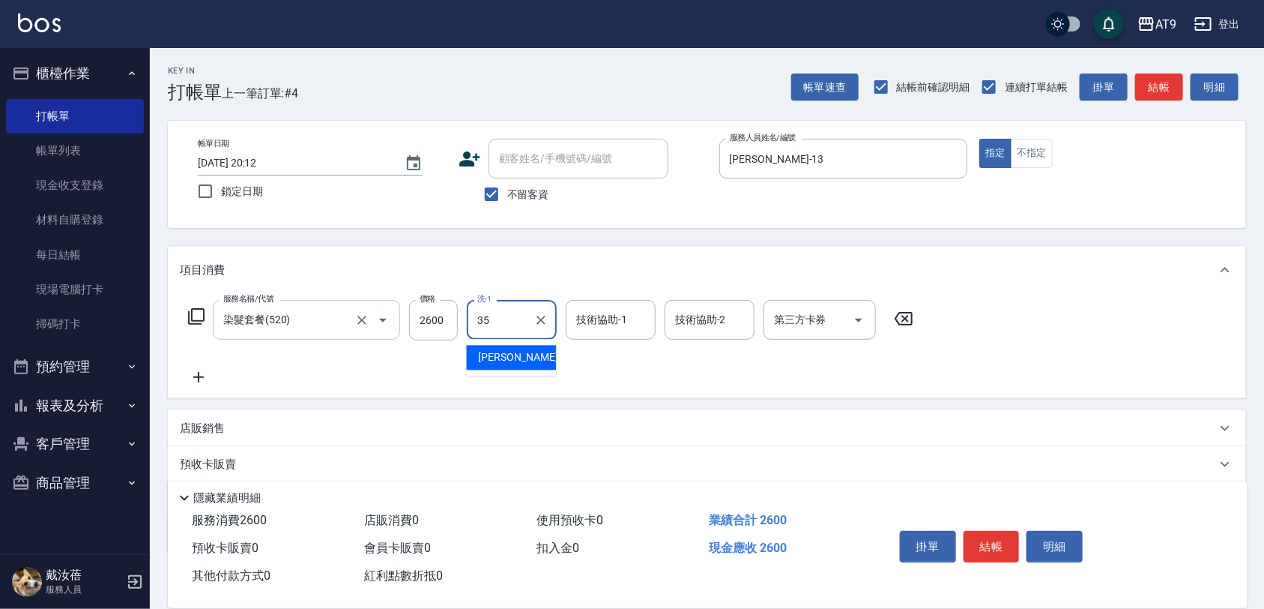
type input "邱靖淳-35"
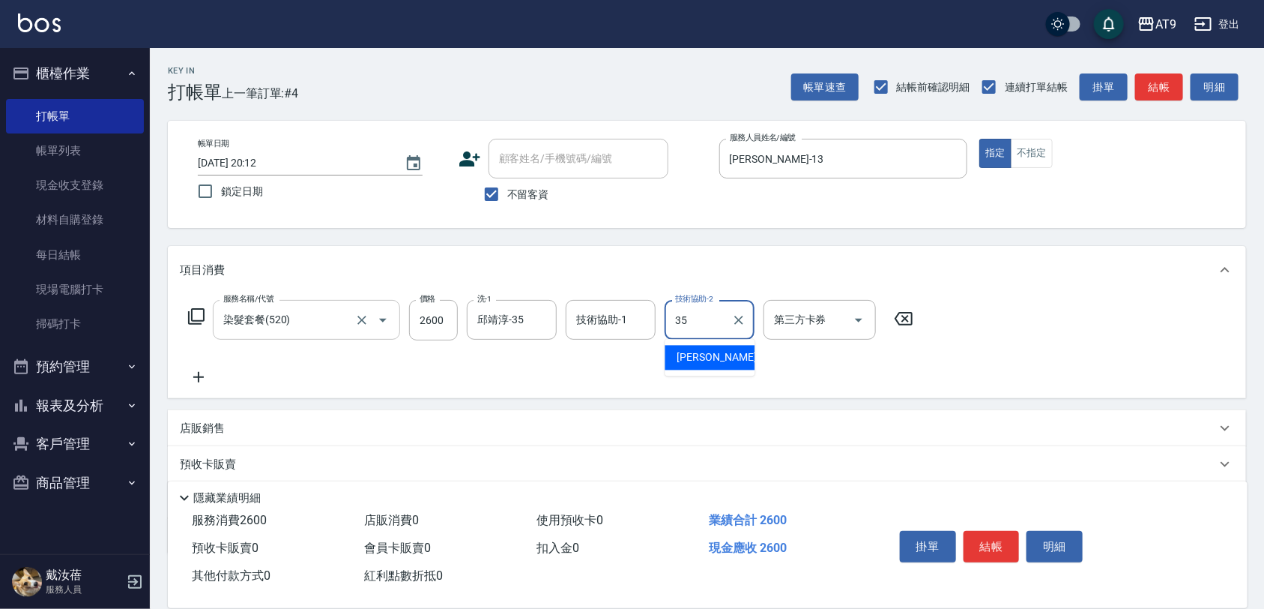
type input "邱靖淳-35"
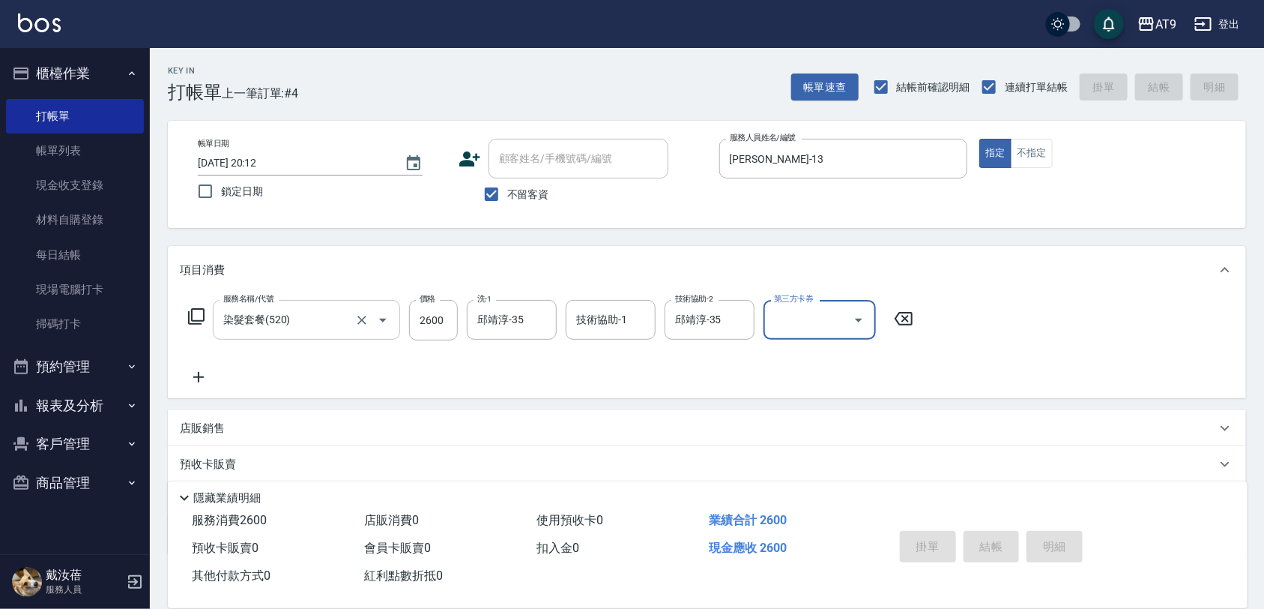
type input "2025/09/24 20:14"
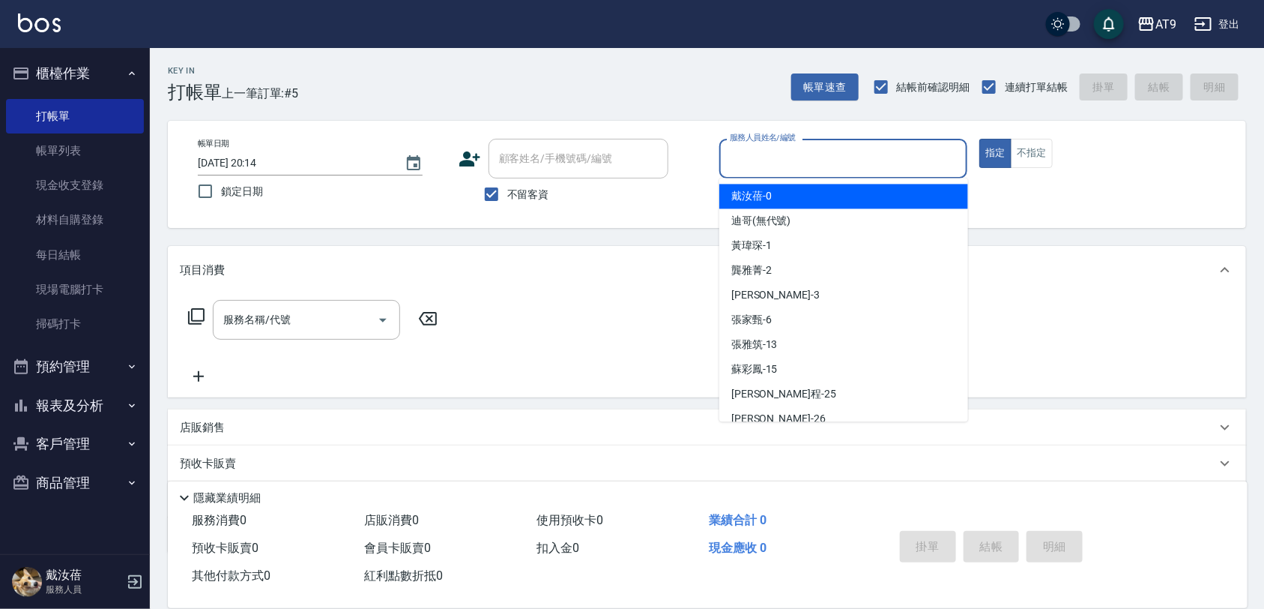
click at [746, 154] on input "服務人員姓名/編號" at bounding box center [843, 158] width 235 height 26
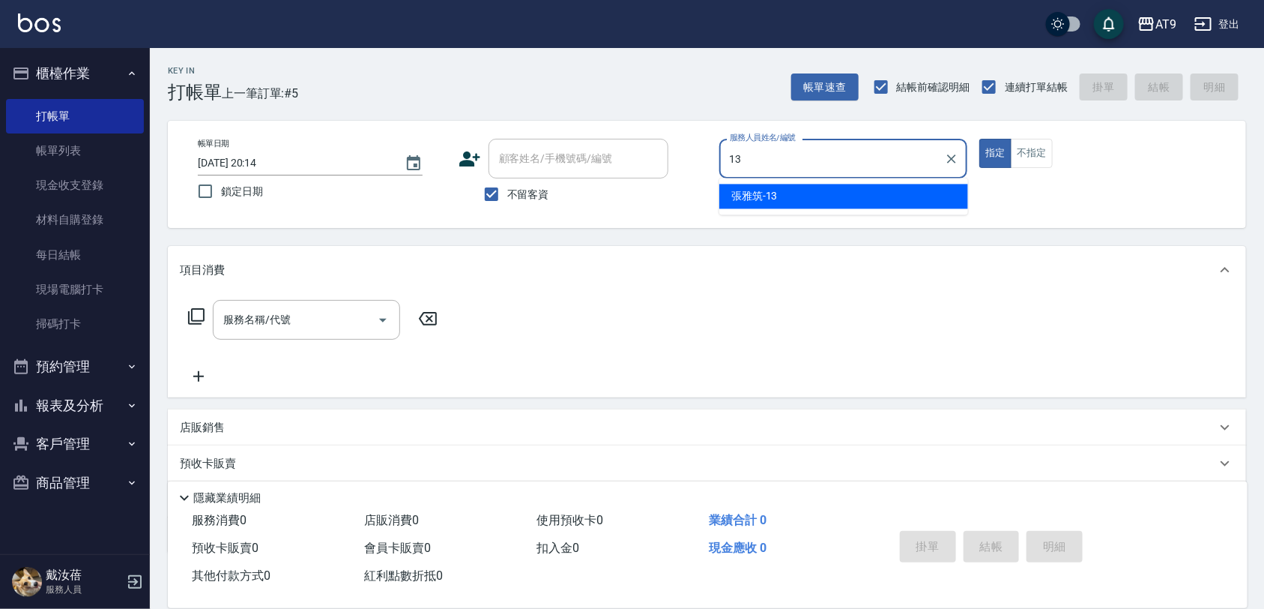
type input "張雅筑-13"
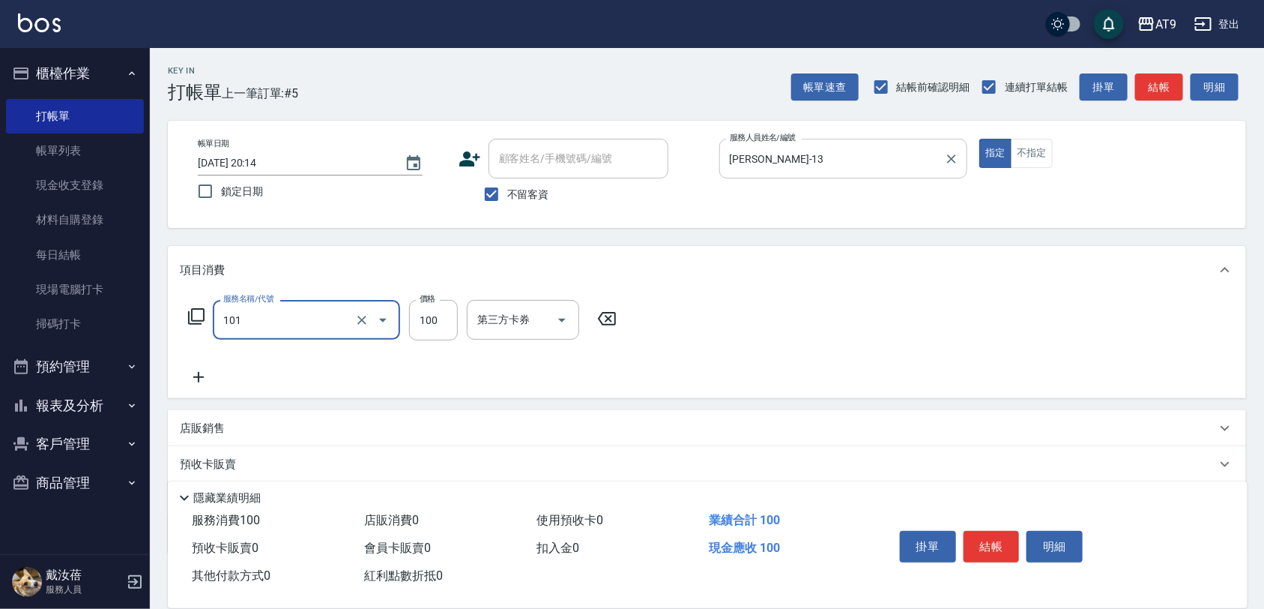
type input "洗髮(101)"
type input "350"
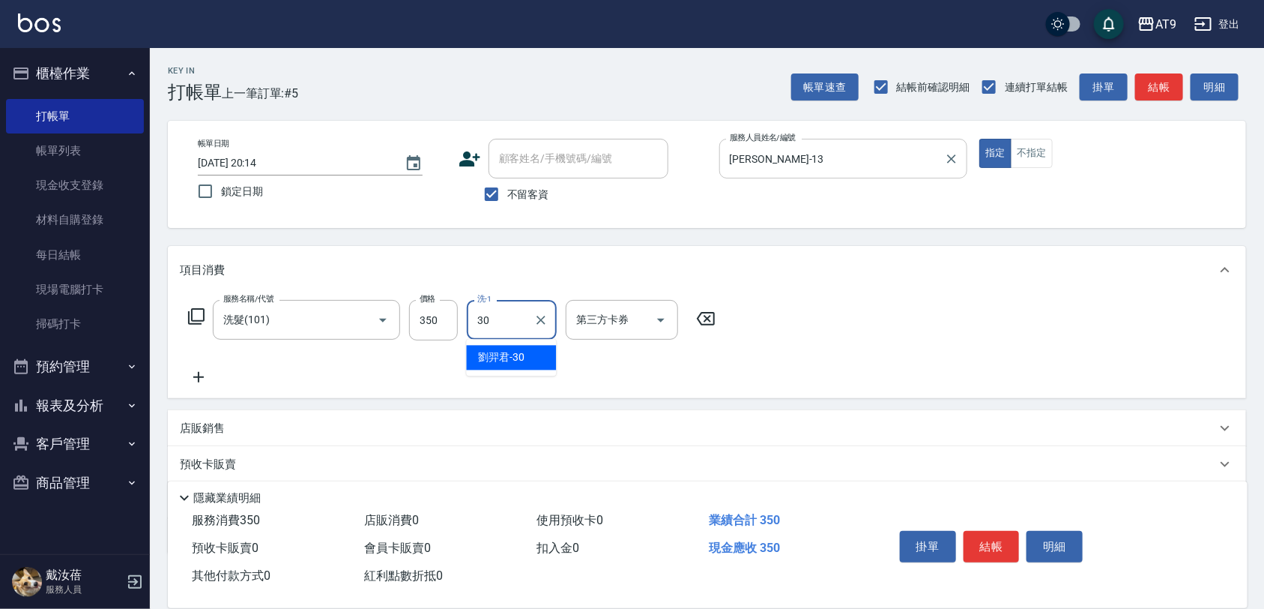
type input "劉羿君-30"
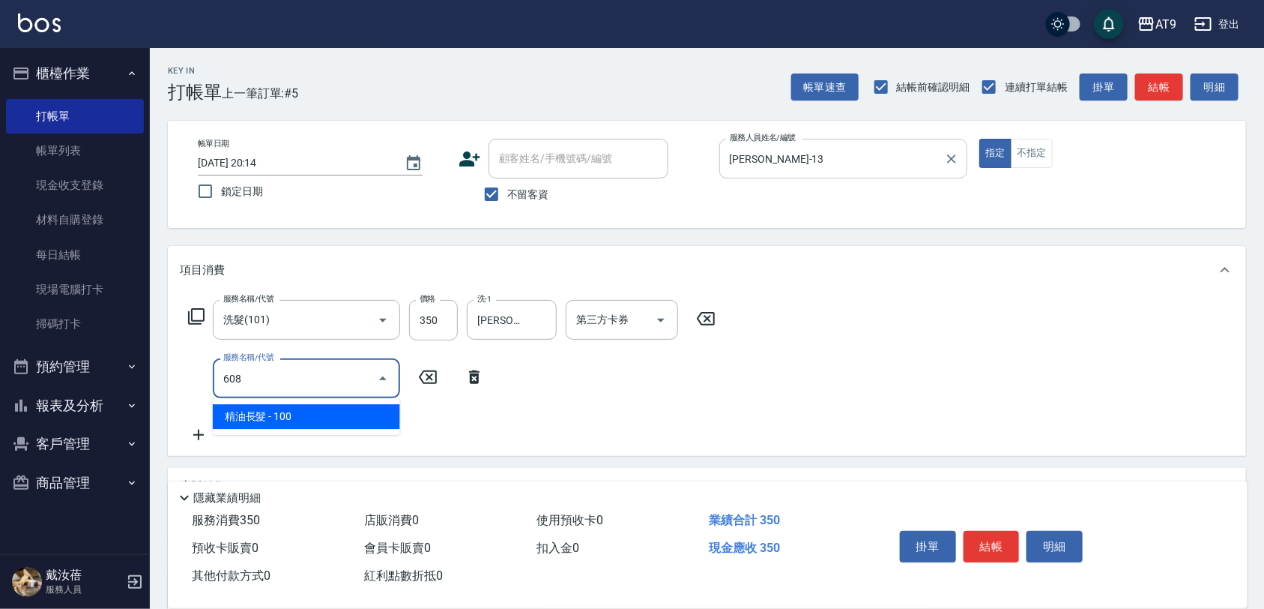
type input "精油長髮(608)"
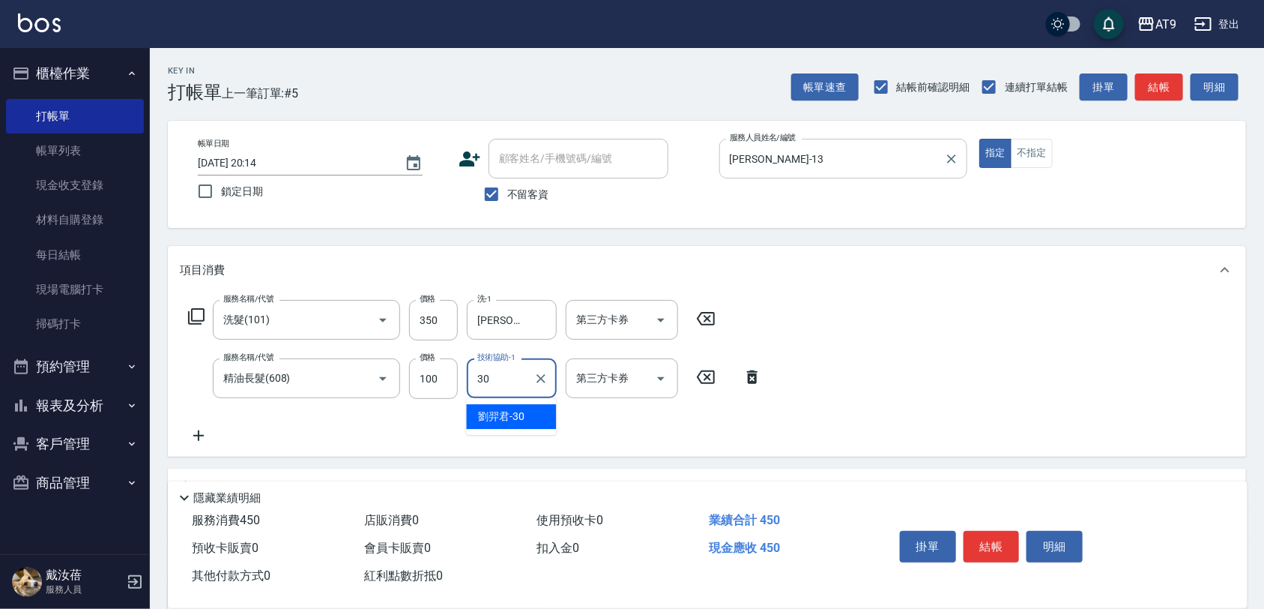
type input "劉羿君-30"
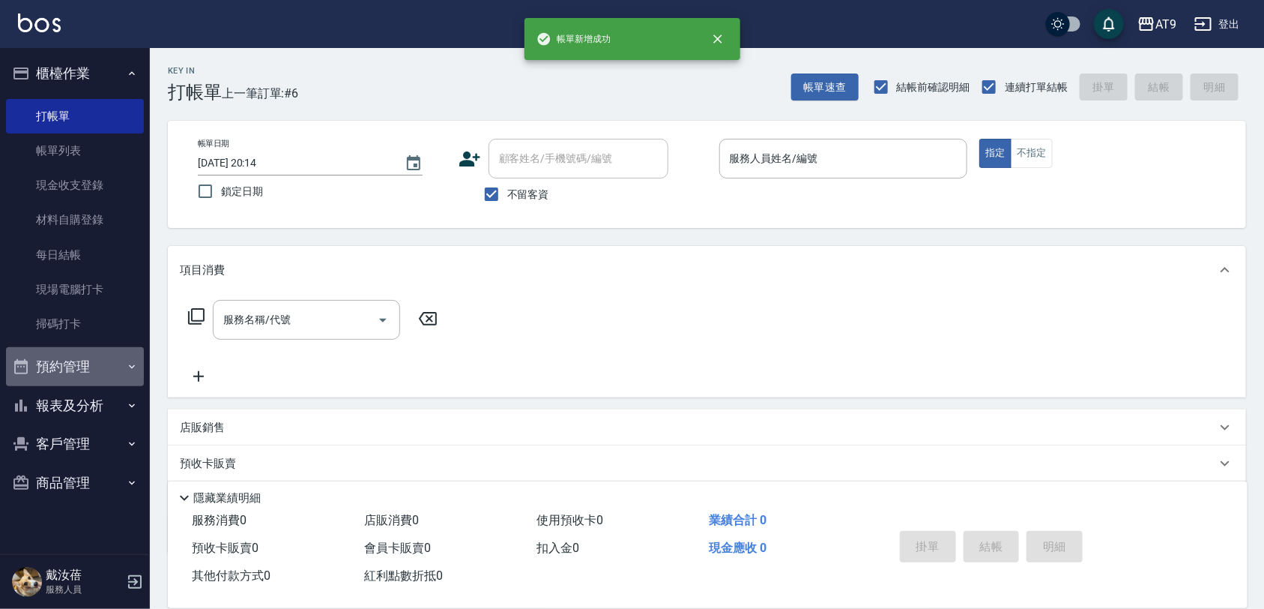
click at [42, 368] on button "預約管理" at bounding box center [75, 366] width 138 height 39
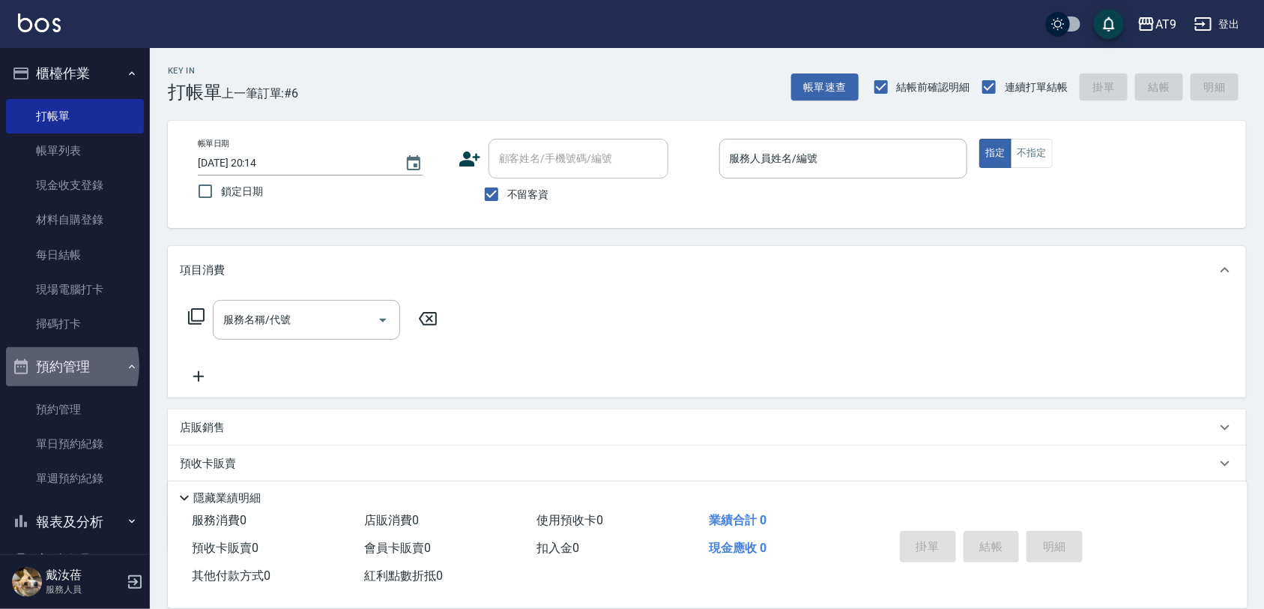
click at [46, 366] on button "預約管理" at bounding box center [75, 366] width 138 height 39
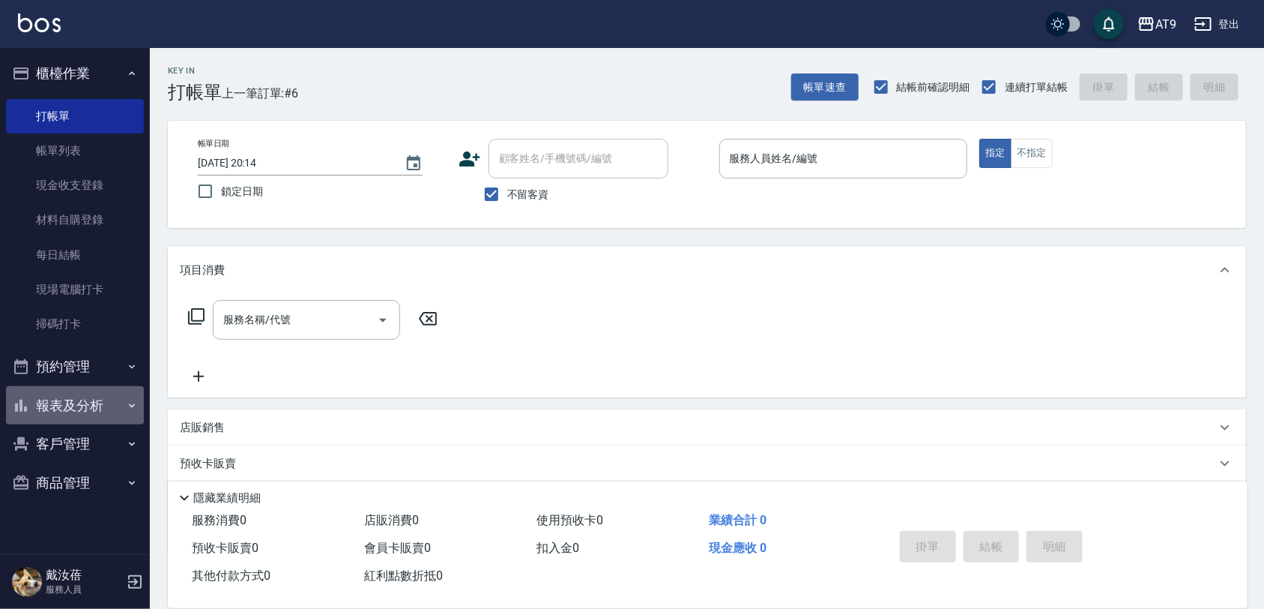
click at [87, 399] on button "報表及分析" at bounding box center [75, 405] width 138 height 39
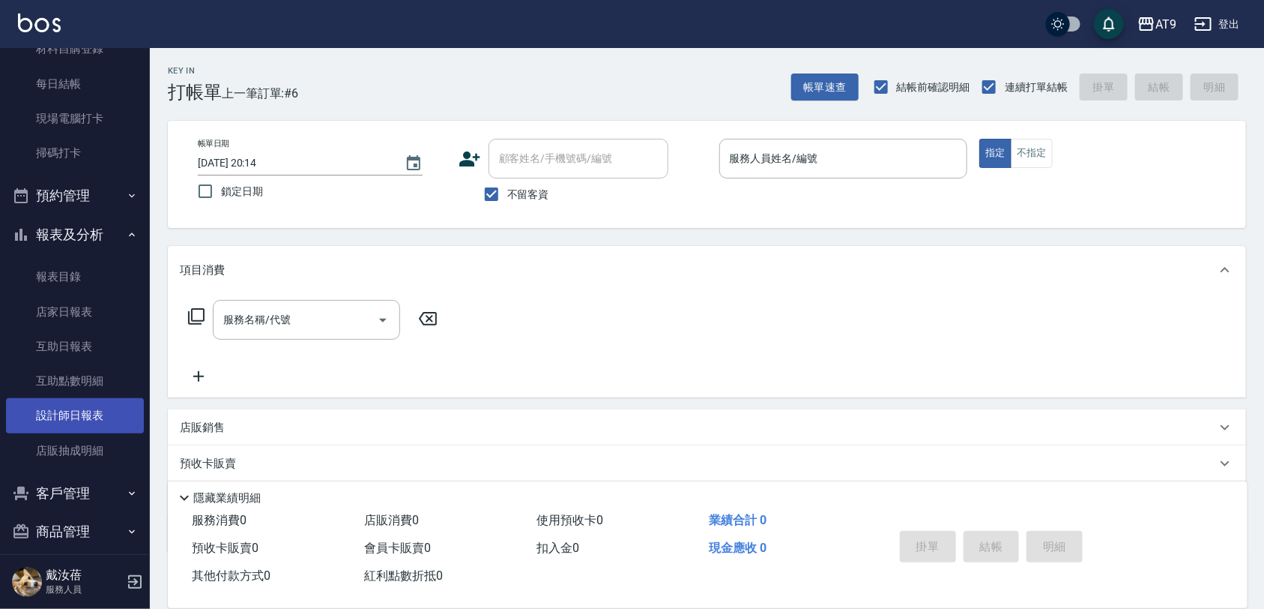
scroll to position [178, 0]
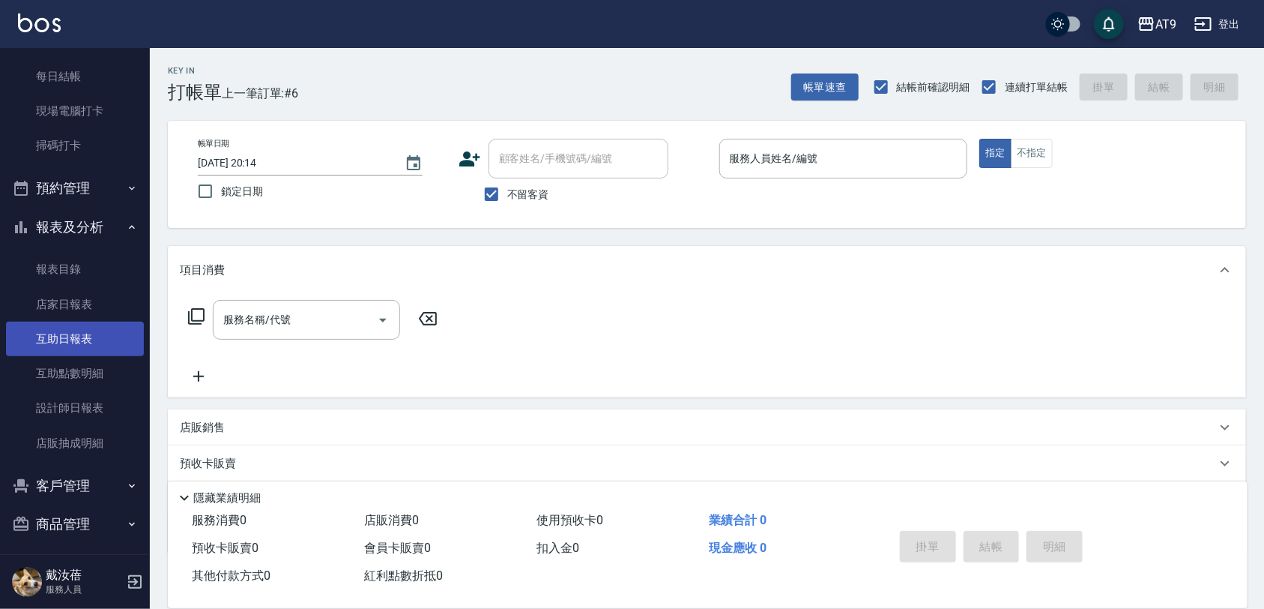
click at [81, 334] on link "互助日報表" at bounding box center [75, 339] width 138 height 34
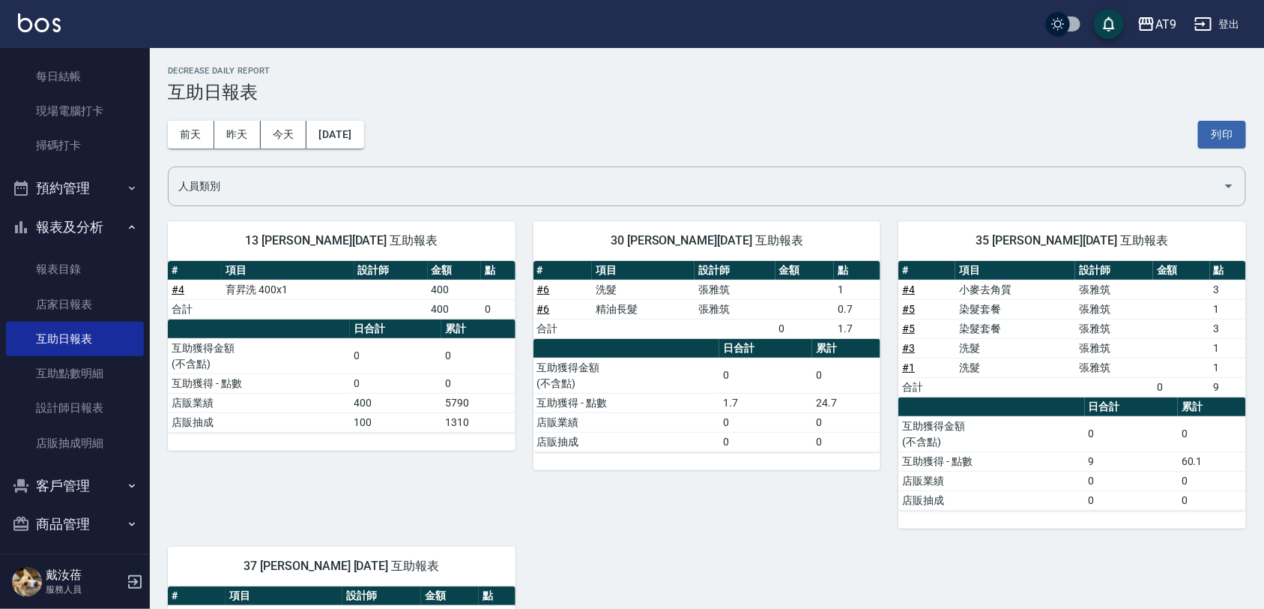
click at [905, 305] on link "# 5" at bounding box center [908, 309] width 13 height 12
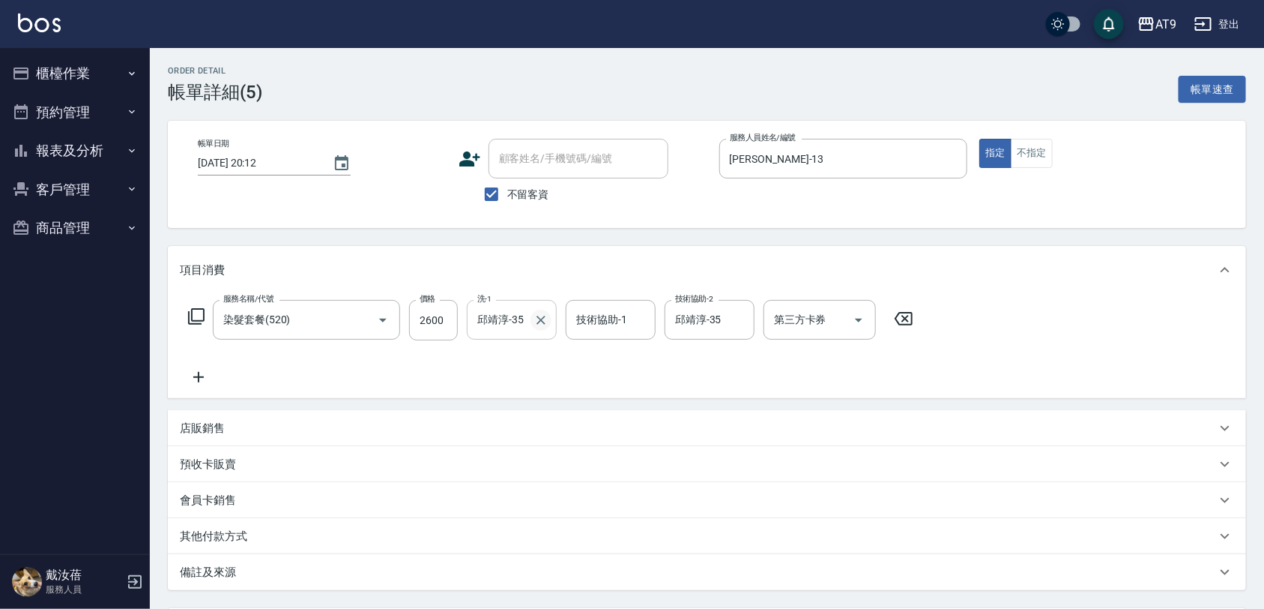
click at [542, 316] on icon "Clear" at bounding box center [541, 320] width 15 height 15
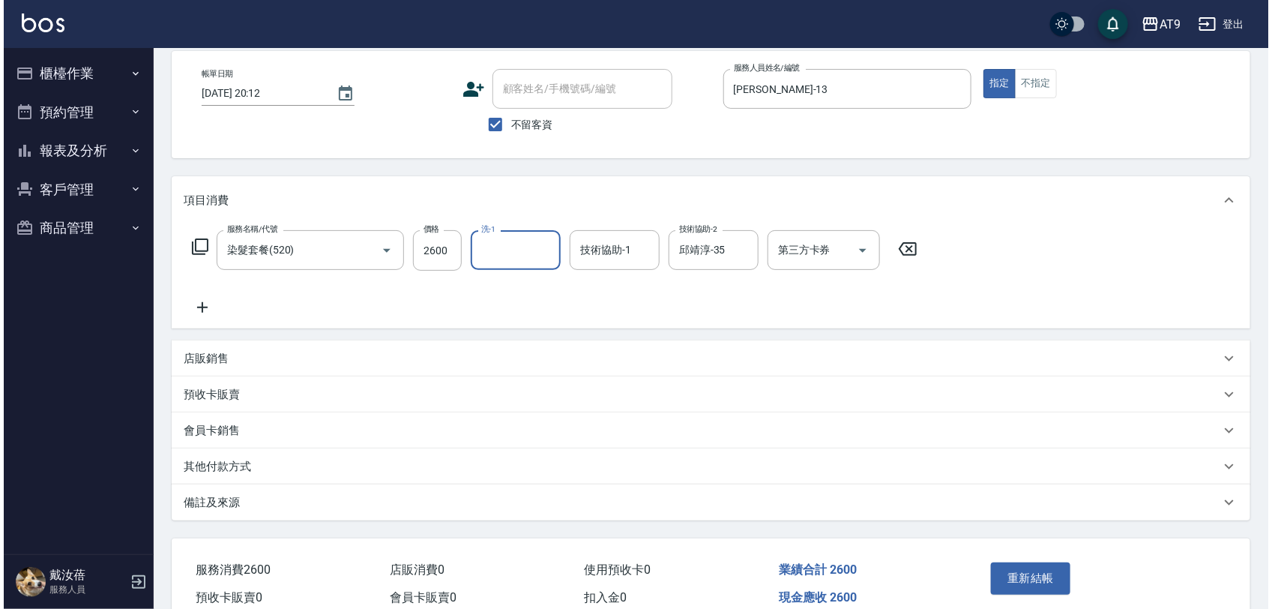
scroll to position [142, 0]
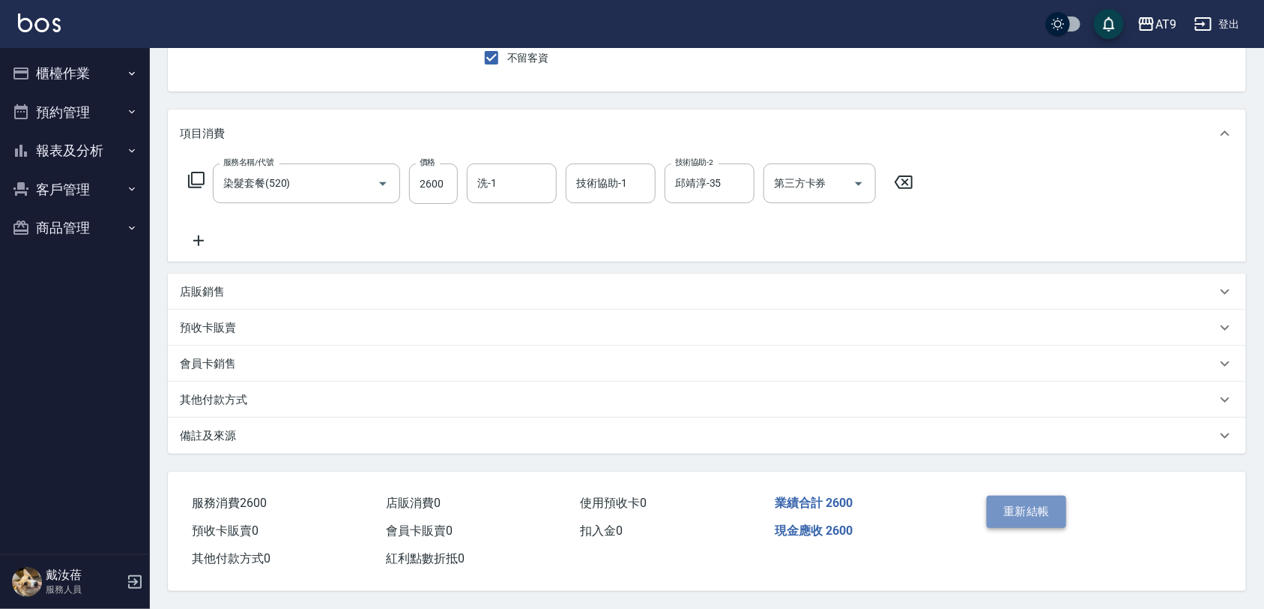
click at [1020, 504] on button "重新結帳" at bounding box center [1026, 510] width 79 height 31
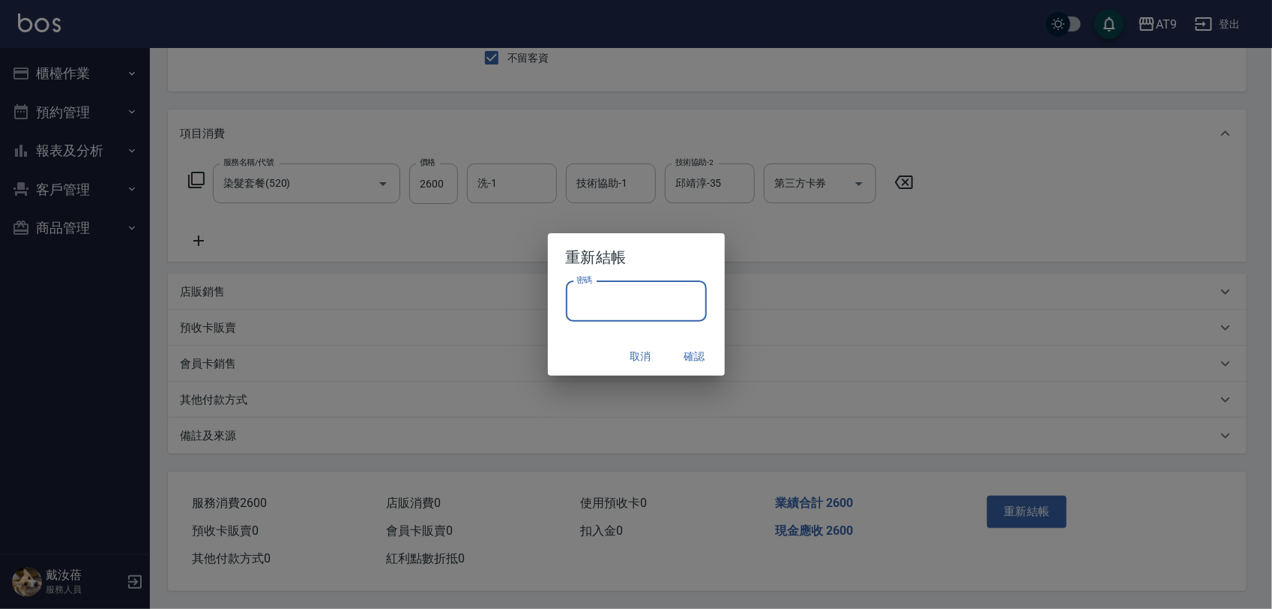
click at [651, 289] on input "密碼" at bounding box center [636, 301] width 141 height 40
type input "*"
type input "********"
type input "*"
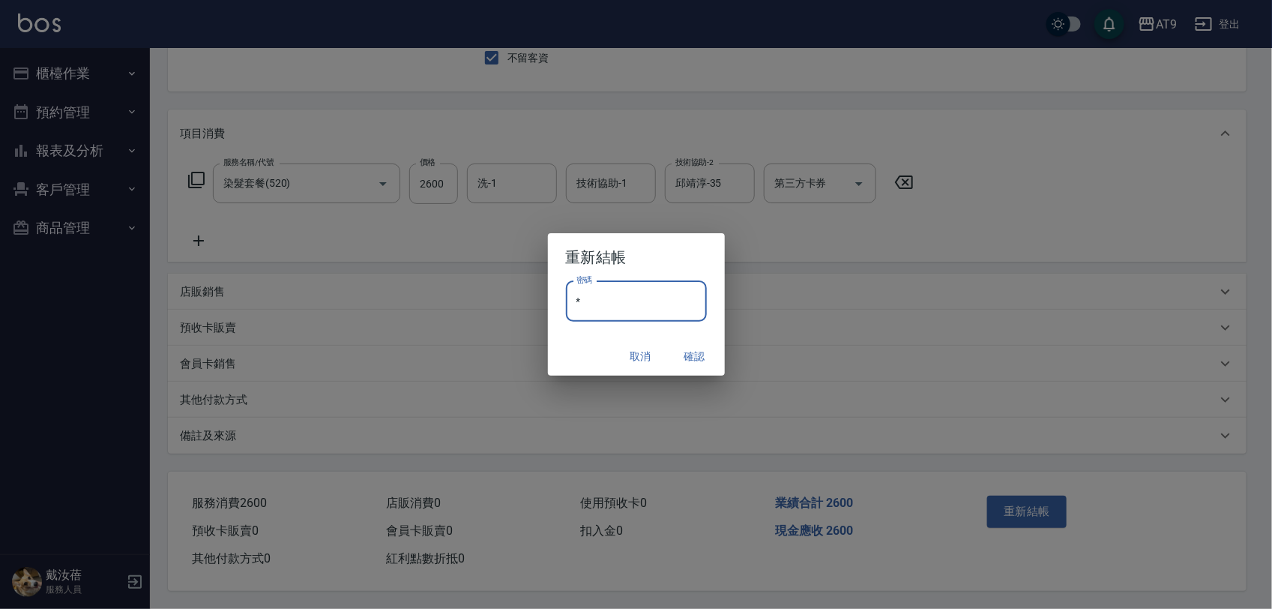
type input "*"
type input "*******"
click at [578, 352] on div "取消 確認" at bounding box center [636, 357] width 177 height 40
click at [693, 358] on button "確認" at bounding box center [695, 357] width 48 height 28
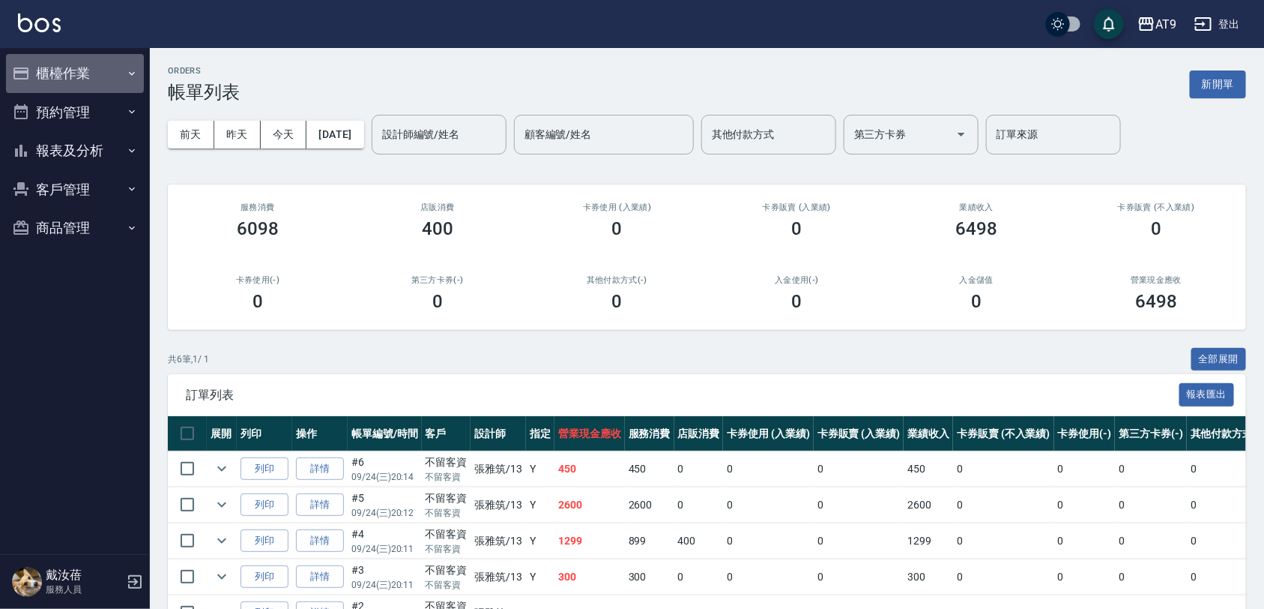
click at [61, 61] on button "櫃檯作業" at bounding box center [75, 73] width 138 height 39
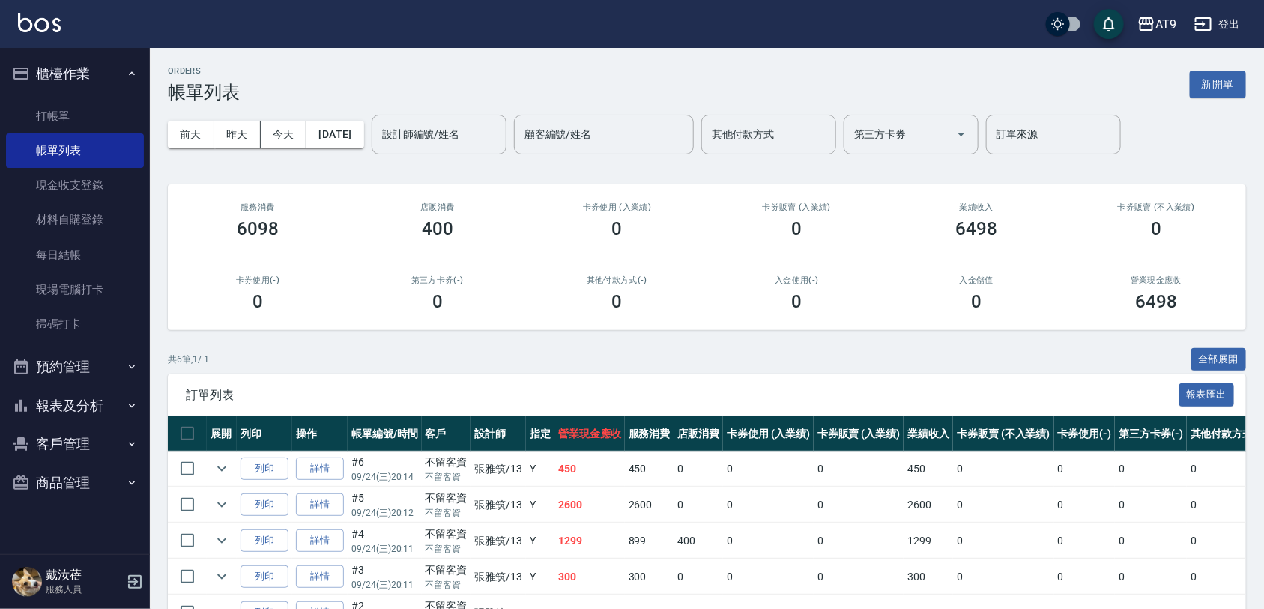
click at [97, 396] on button "報表及分析" at bounding box center [75, 405] width 138 height 39
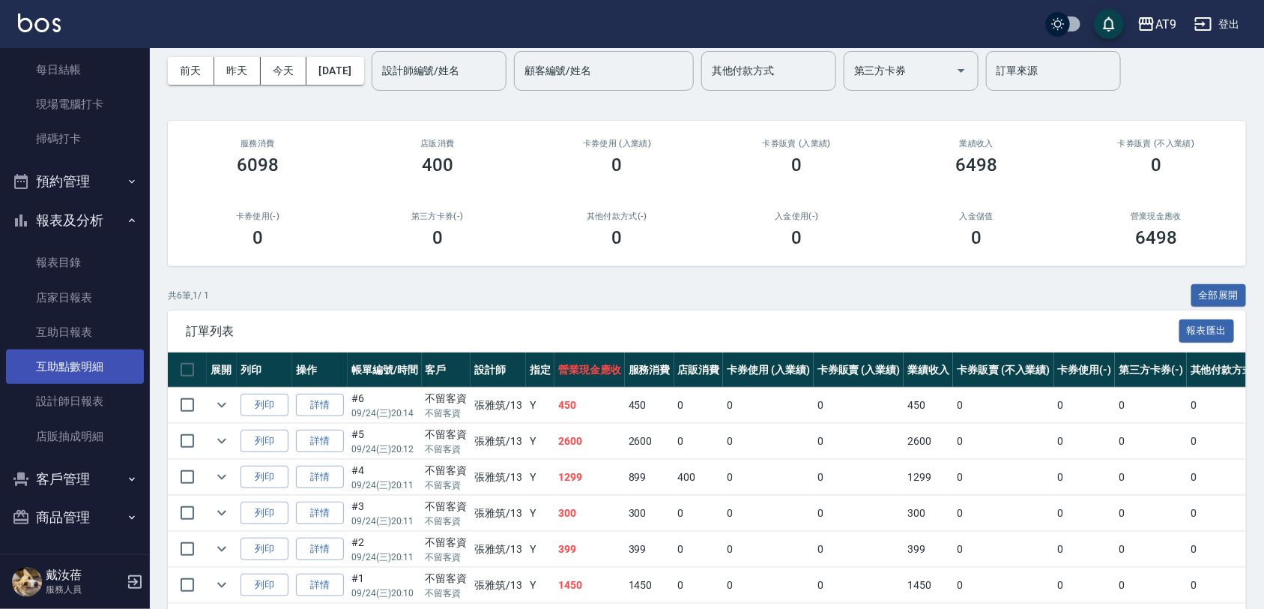
scroll to position [94, 0]
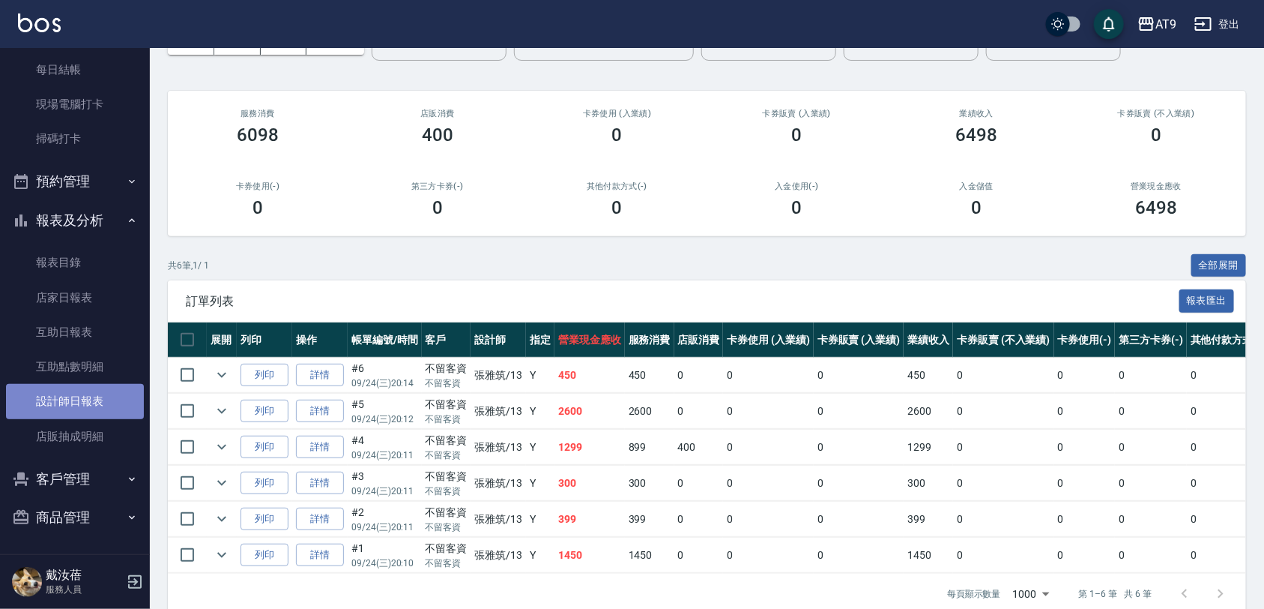
click at [94, 395] on link "設計師日報表" at bounding box center [75, 401] width 138 height 34
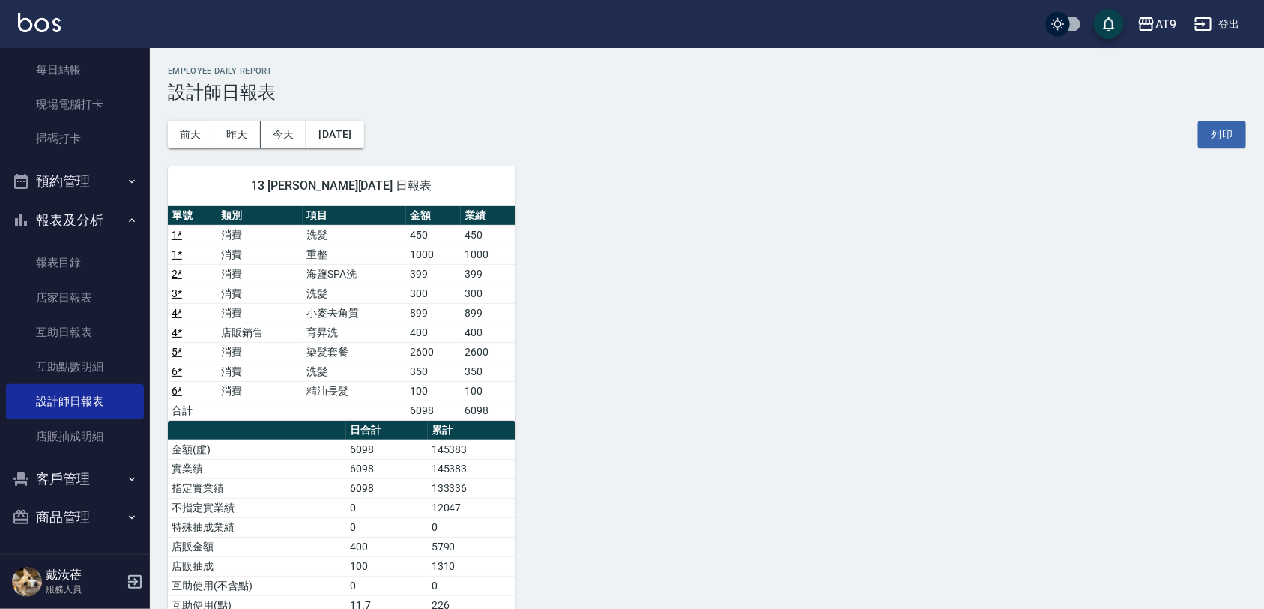
click at [477, 330] on td "400" at bounding box center [488, 331] width 55 height 19
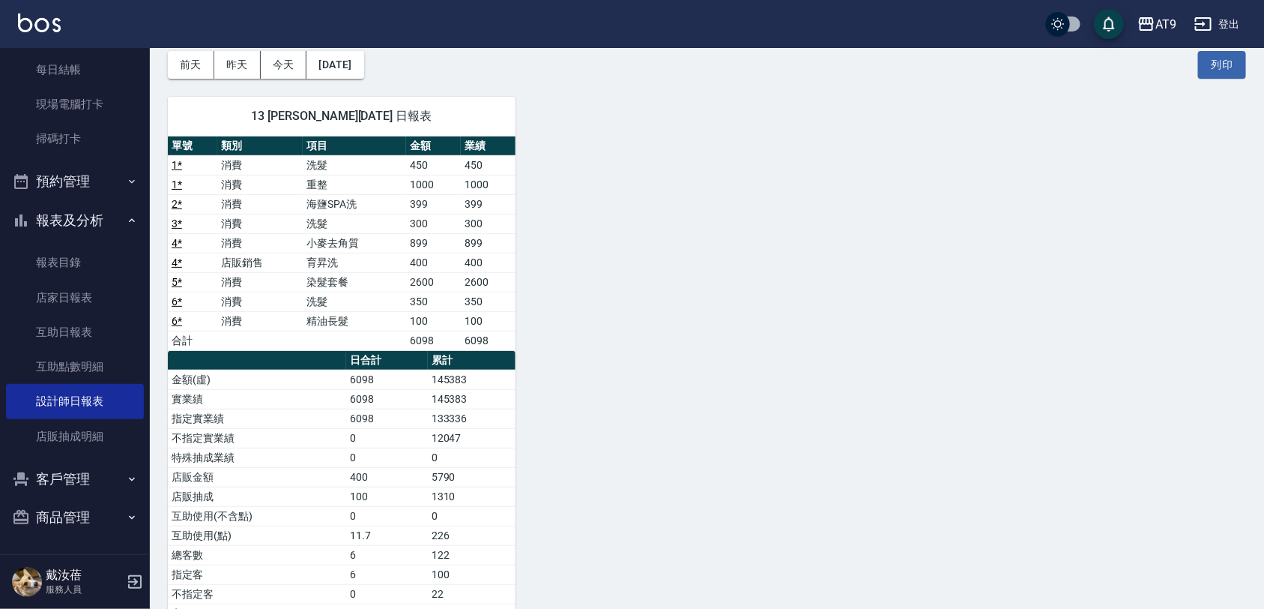
scroll to position [163, 0]
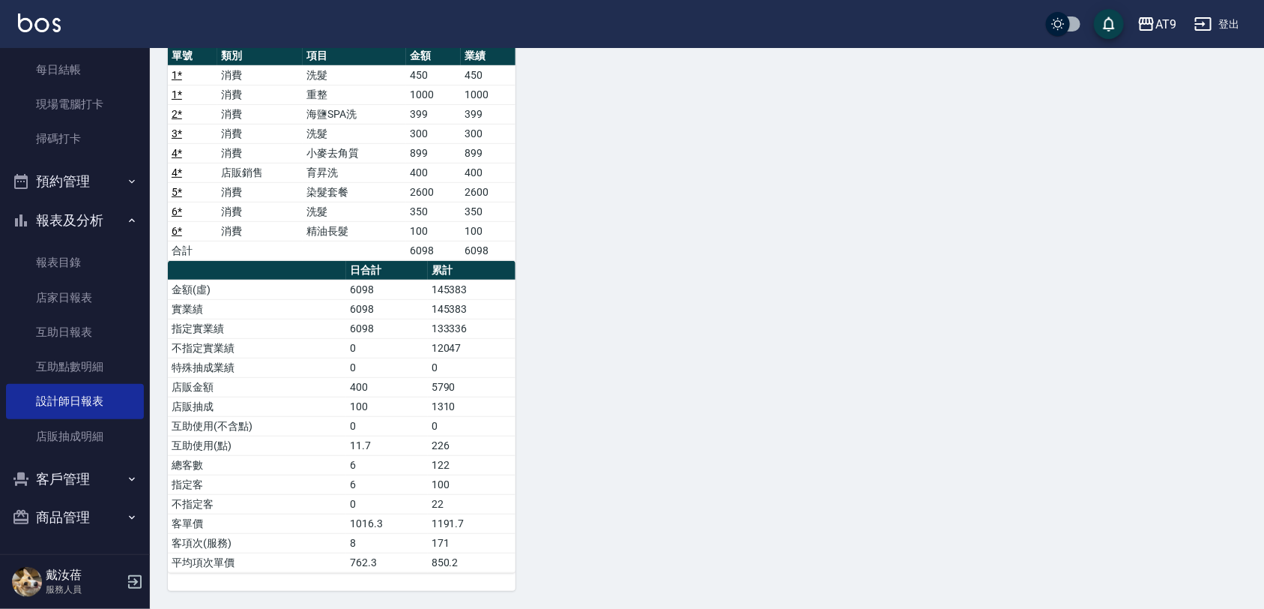
click at [378, 377] on td "400" at bounding box center [387, 386] width 82 height 19
click at [429, 390] on td "5790" at bounding box center [472, 386] width 88 height 19
click at [369, 388] on td "400" at bounding box center [387, 386] width 82 height 19
click at [381, 416] on td "0" at bounding box center [387, 425] width 82 height 19
click at [612, 349] on div "13 張雅筑 09/24/2025 日報表 單號 類別 項目 金額 業績 1 * 消費 洗髮 450 450 1 * 消費 重整 1000 1000 2 * …" at bounding box center [698, 290] width 1097 height 602
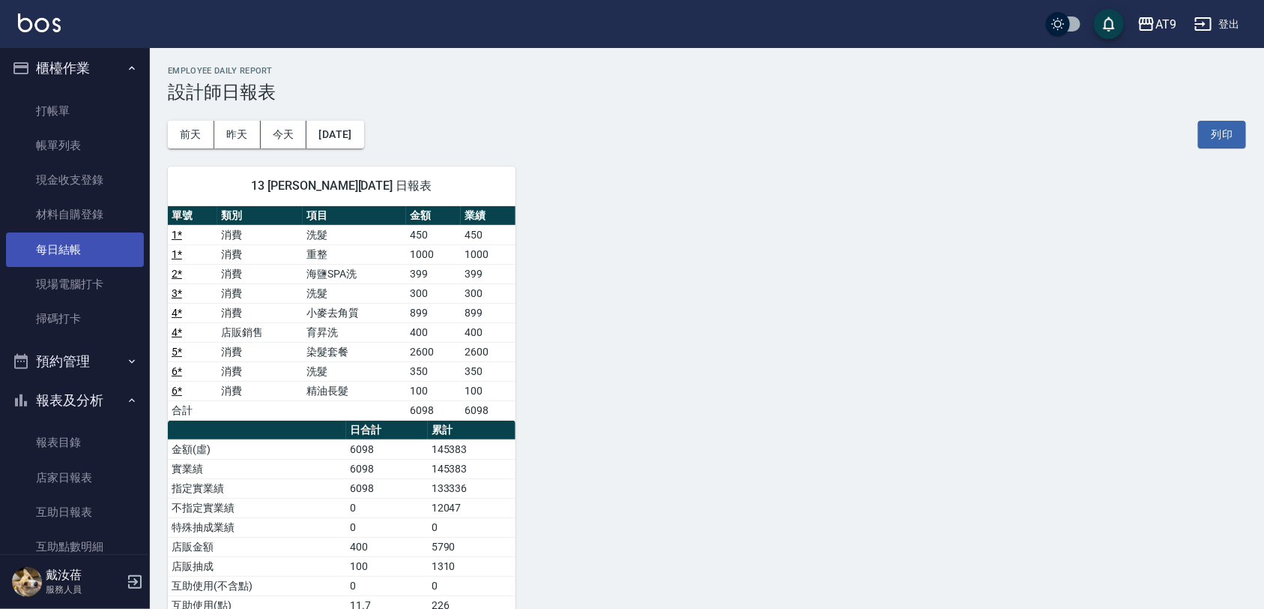
scroll to position [0, 0]
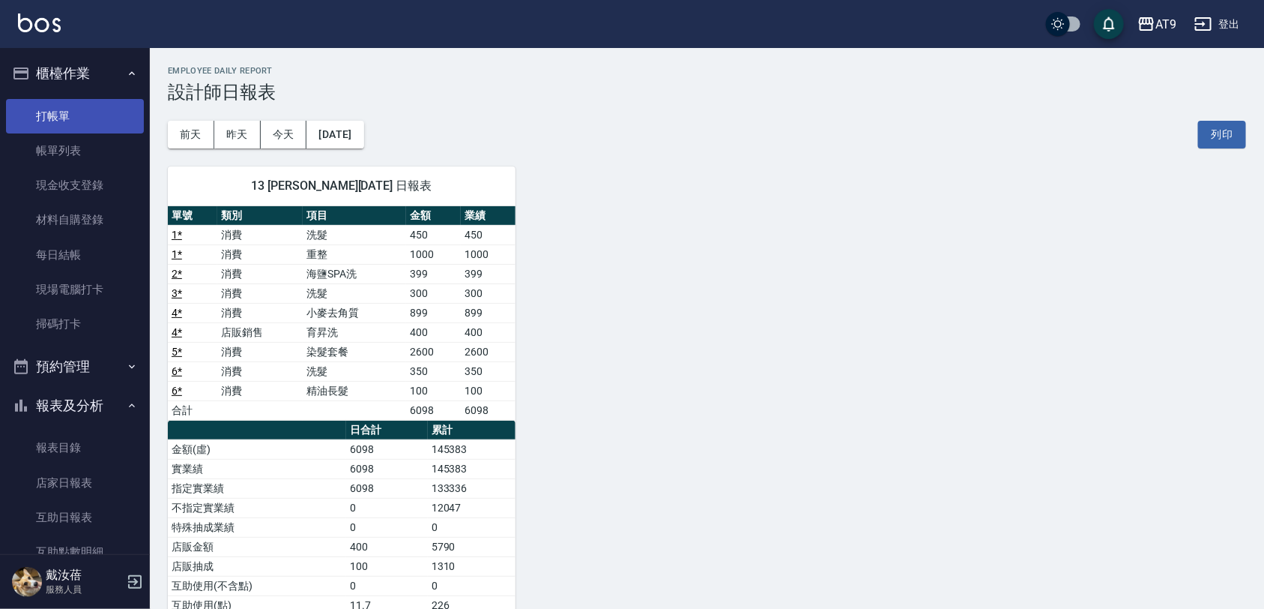
click at [54, 95] on ul "打帳單 帳單列表 現金收支登錄 材料自購登錄 每日結帳 現場電腦打卡 掃碼打卡" at bounding box center [75, 220] width 138 height 255
click at [51, 102] on link "打帳單" at bounding box center [75, 116] width 138 height 34
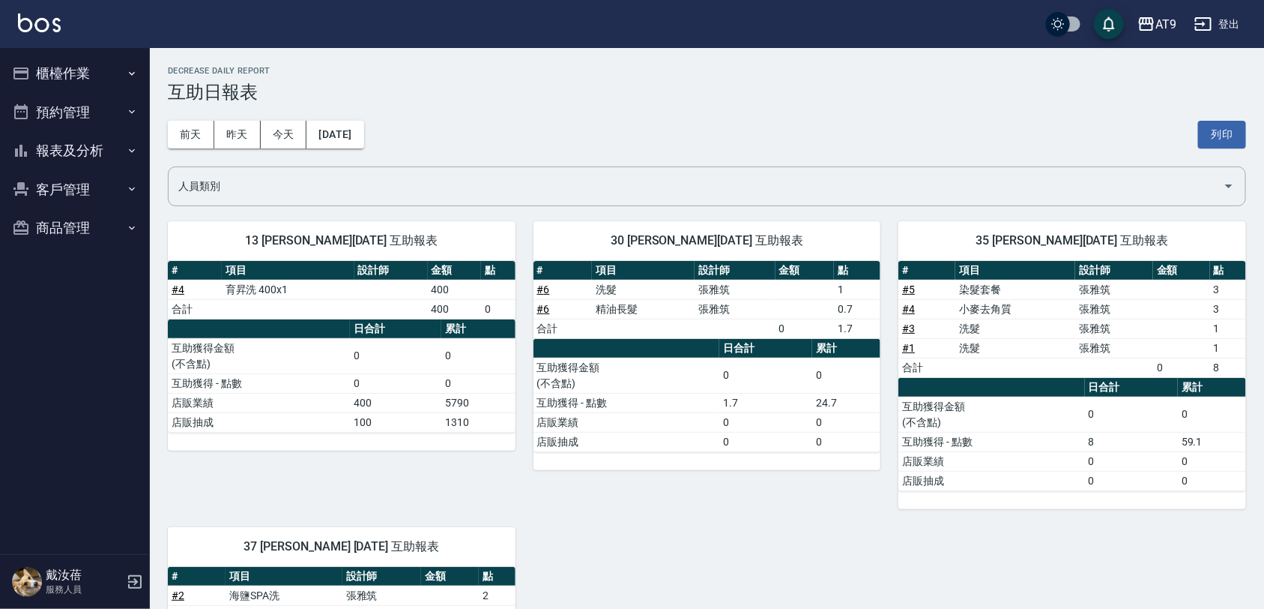
click at [178, 292] on link "# 4" at bounding box center [178, 289] width 13 height 12
click at [80, 218] on button "商品管理" at bounding box center [75, 227] width 138 height 39
click at [79, 304] on link "商品列表" at bounding box center [75, 305] width 138 height 34
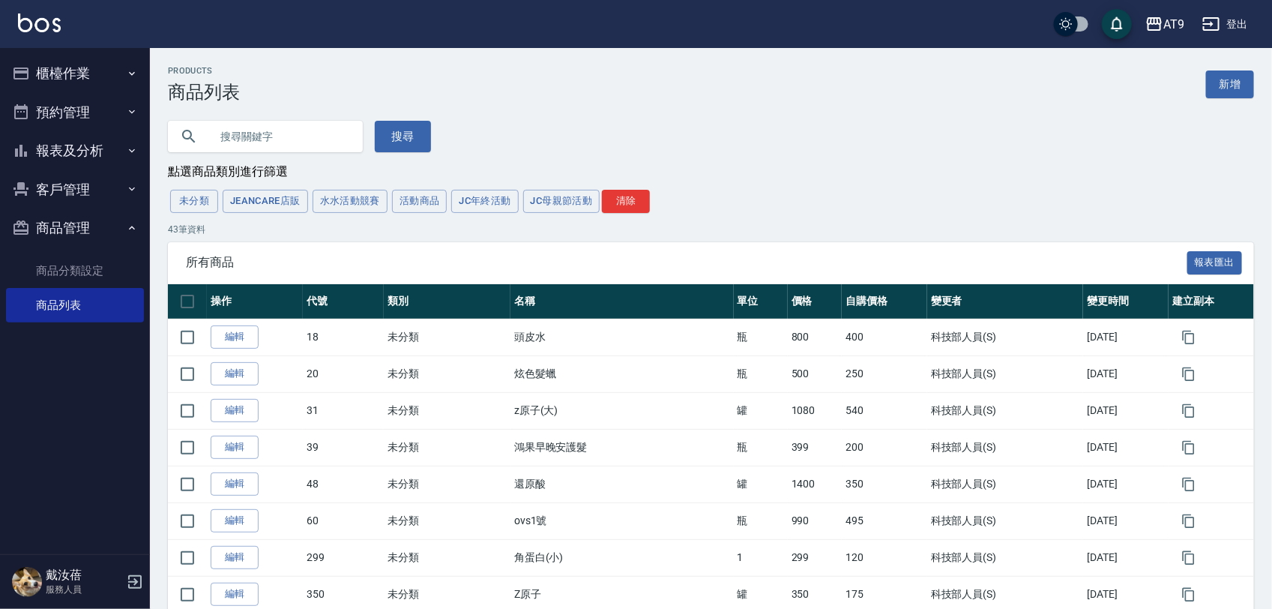
click at [287, 127] on input "text" at bounding box center [280, 136] width 141 height 40
type input "399"
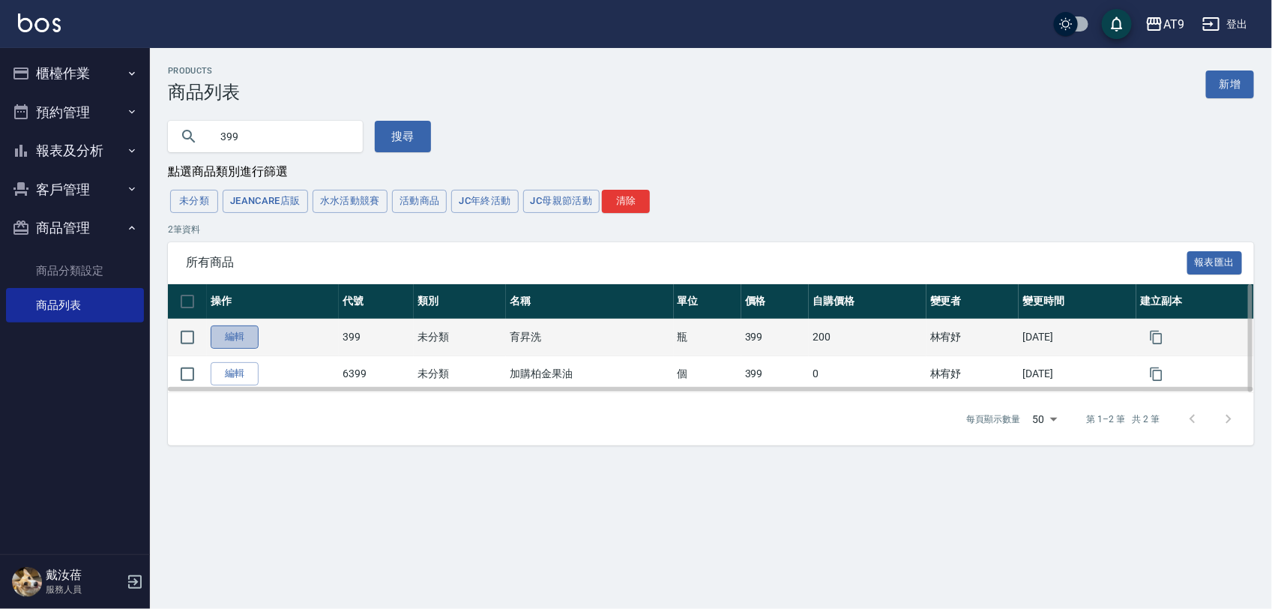
click at [229, 343] on link "編輯" at bounding box center [235, 336] width 48 height 23
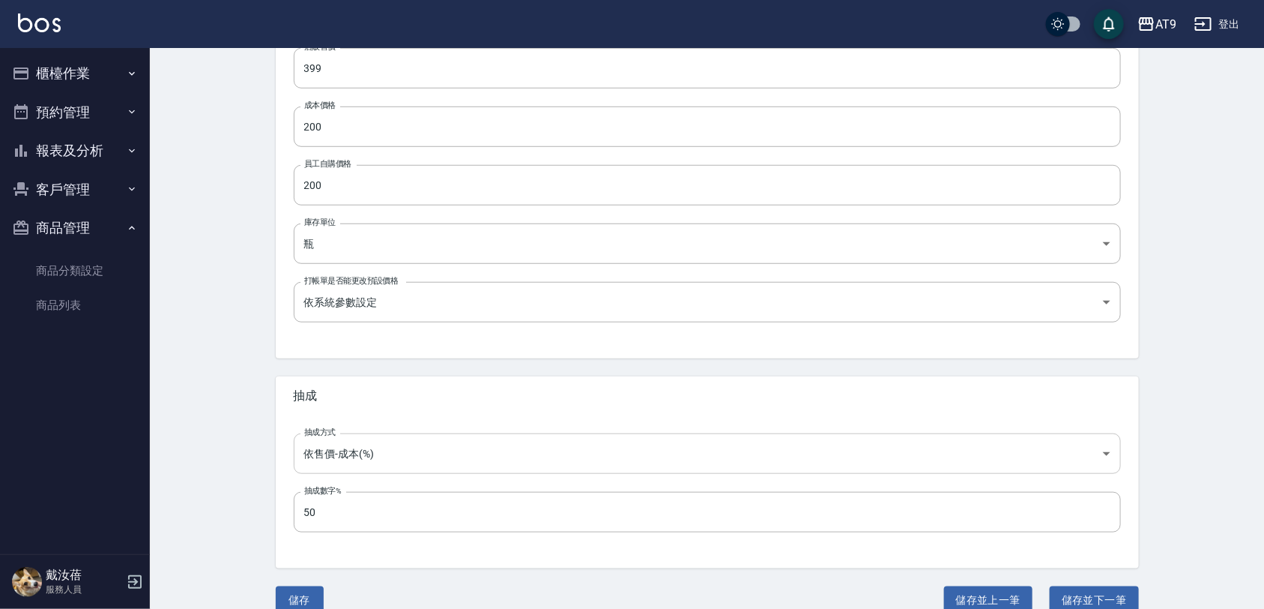
scroll to position [424, 0]
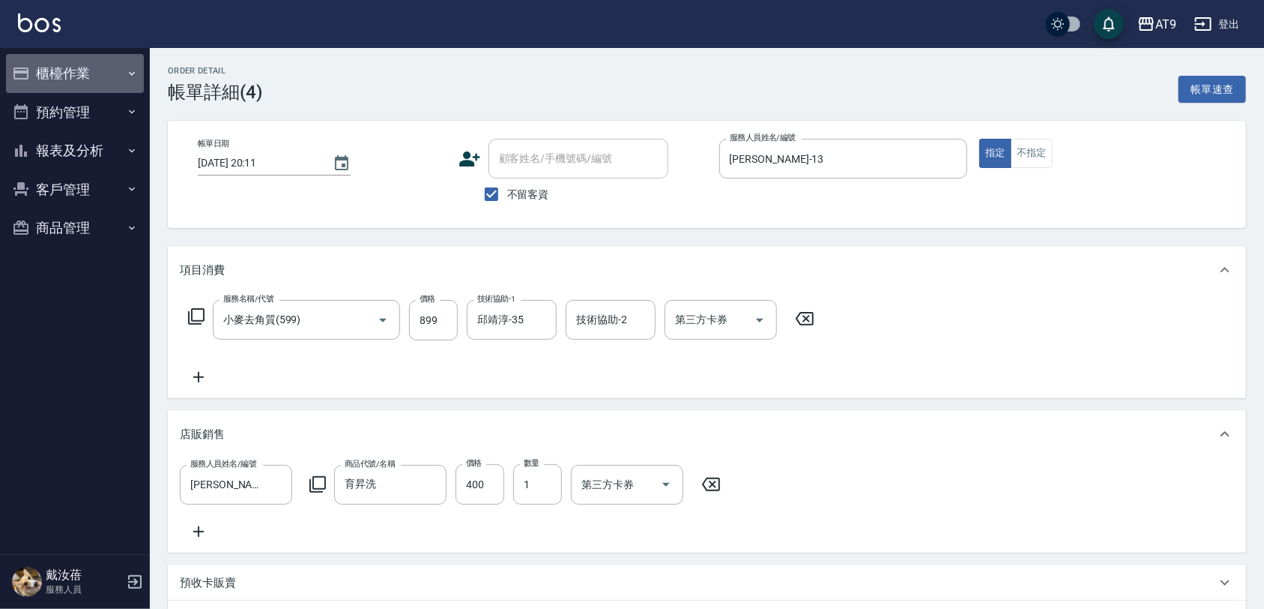
click at [88, 73] on button "櫃檯作業" at bounding box center [75, 73] width 138 height 39
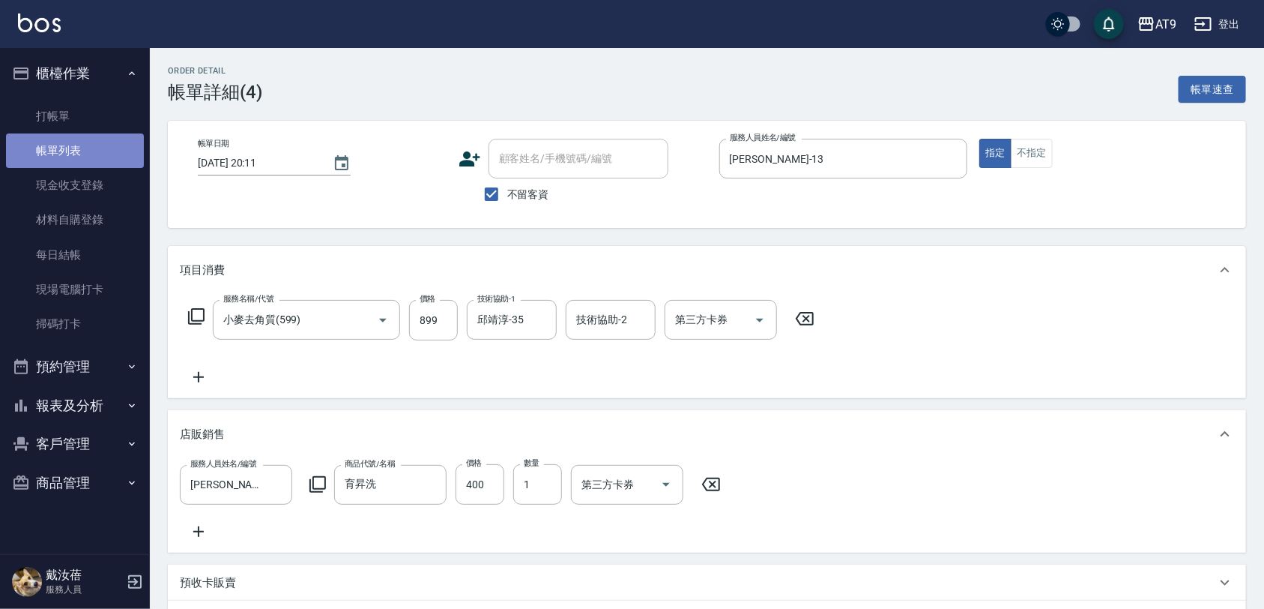
click at [88, 158] on link "帳單列表" at bounding box center [75, 150] width 138 height 34
